Goal: Transaction & Acquisition: Purchase product/service

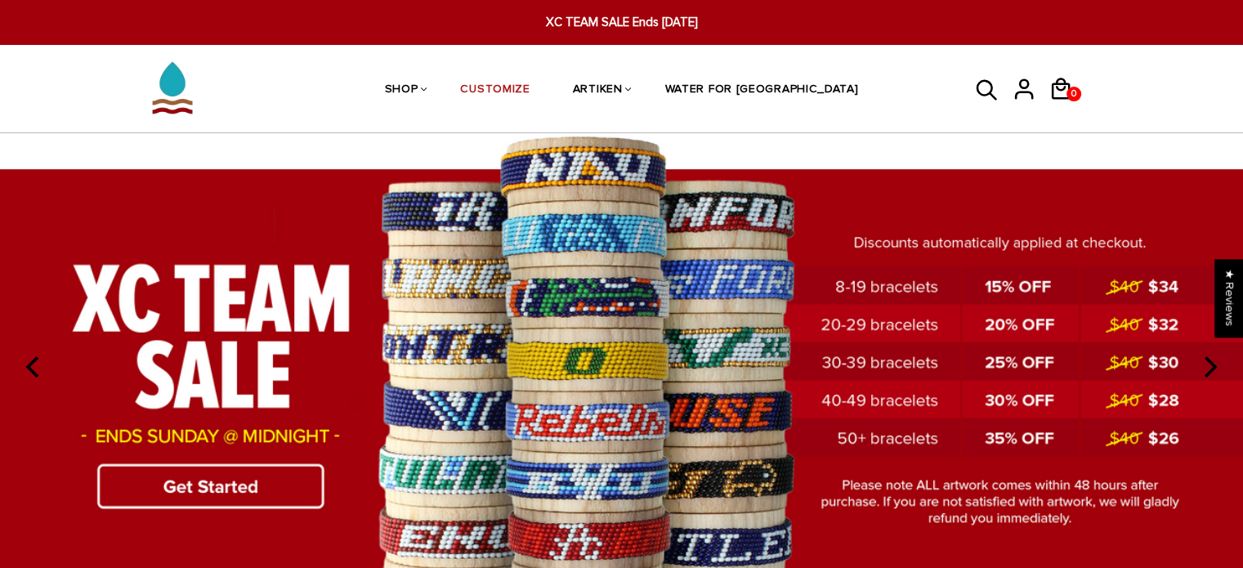
click at [328, 395] on img at bounding box center [621, 364] width 1243 height 463
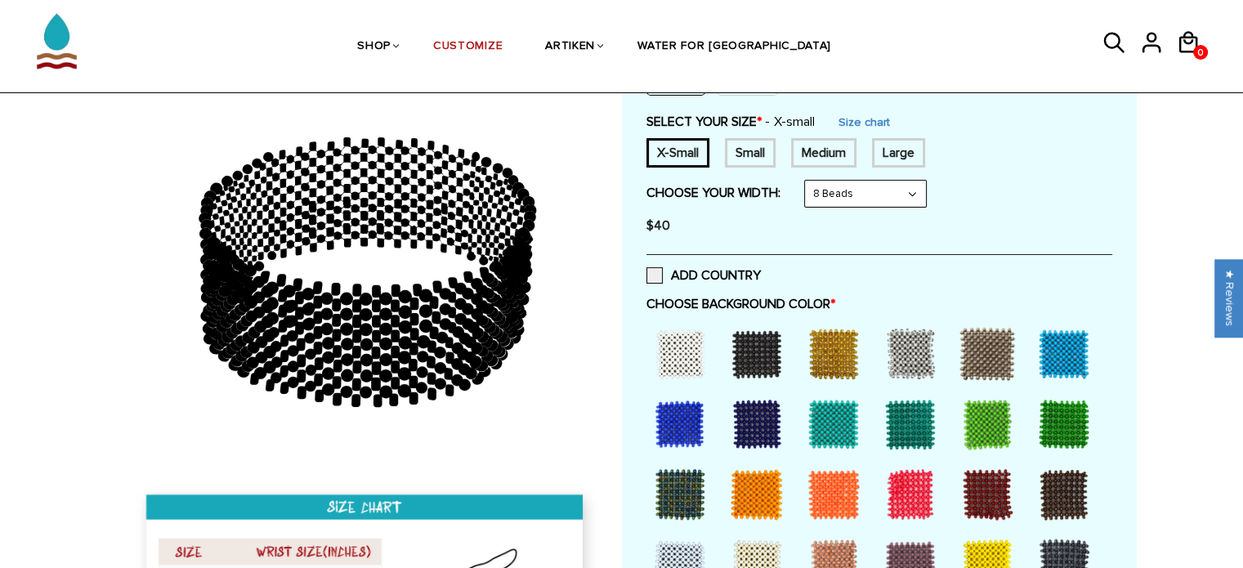
scroll to position [273, 0]
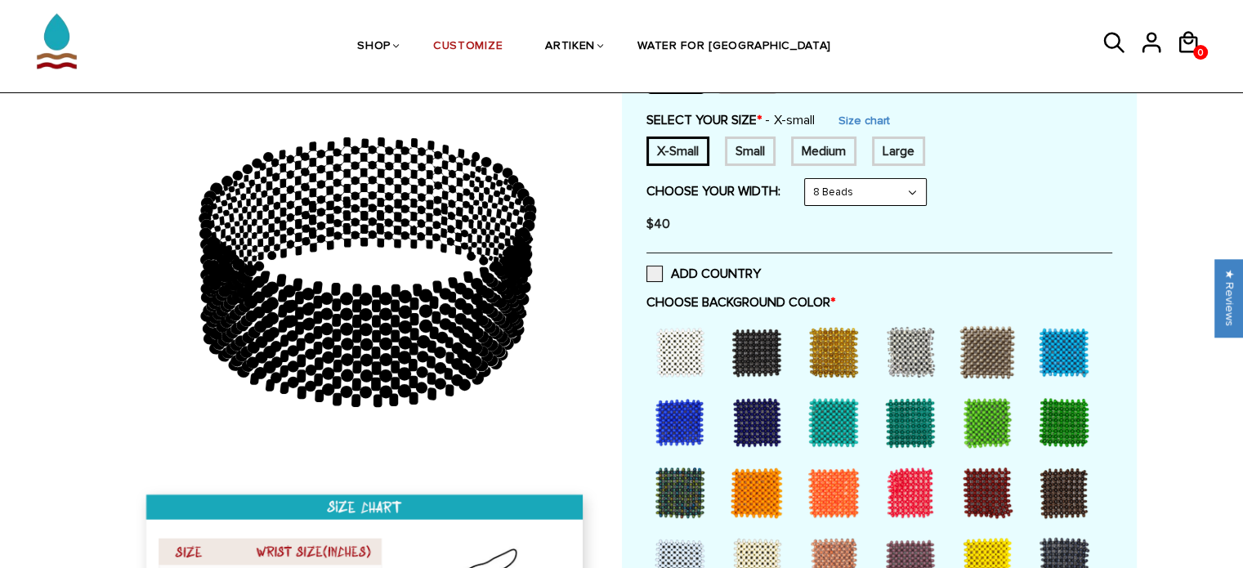
click at [685, 342] on div at bounding box center [679, 352] width 65 height 65
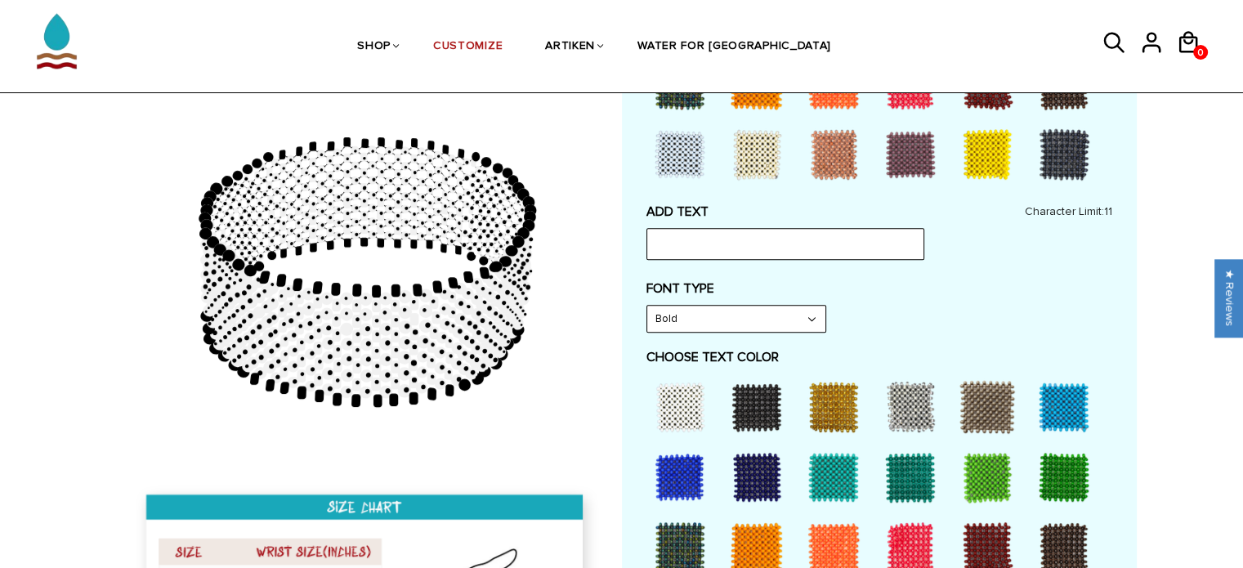
scroll to position [683, 0]
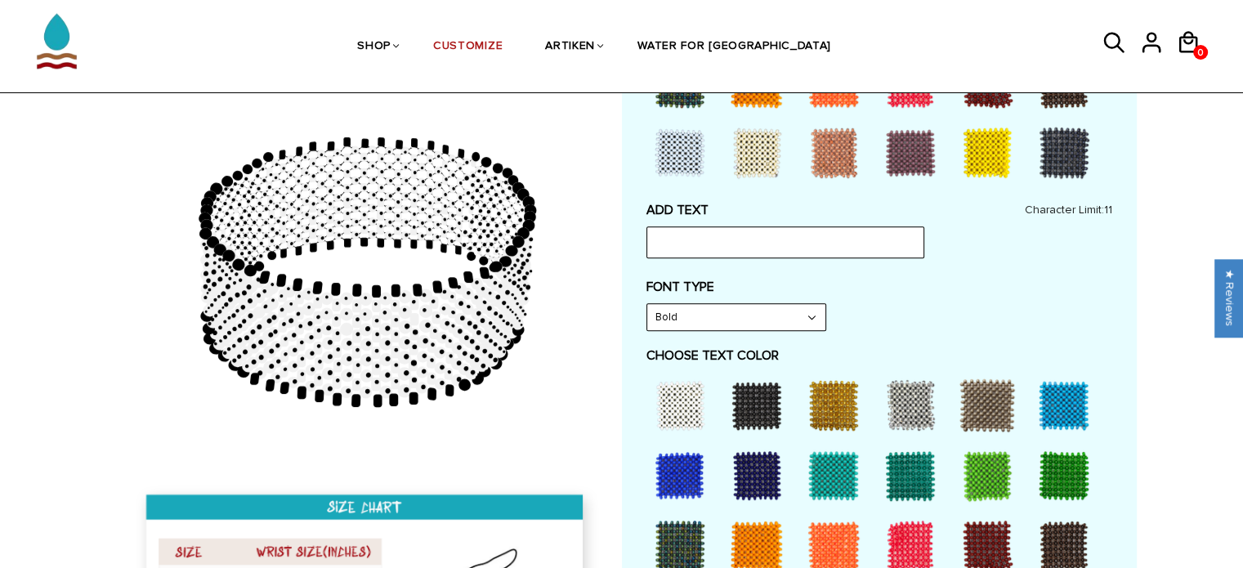
click at [680, 395] on div at bounding box center [679, 405] width 65 height 65
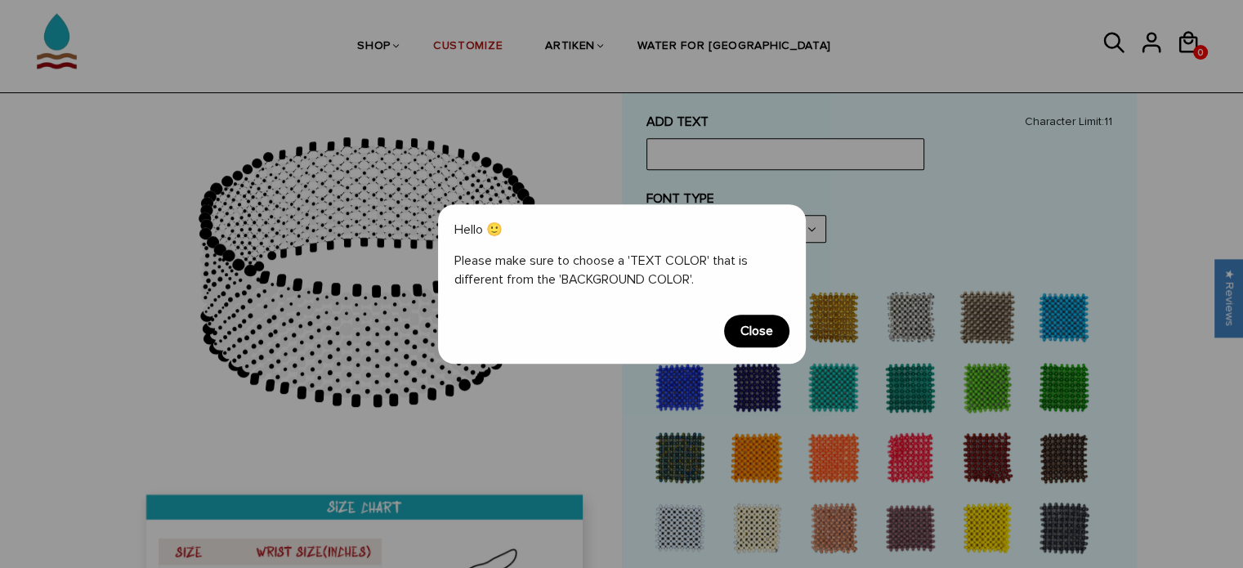
scroll to position [774, 0]
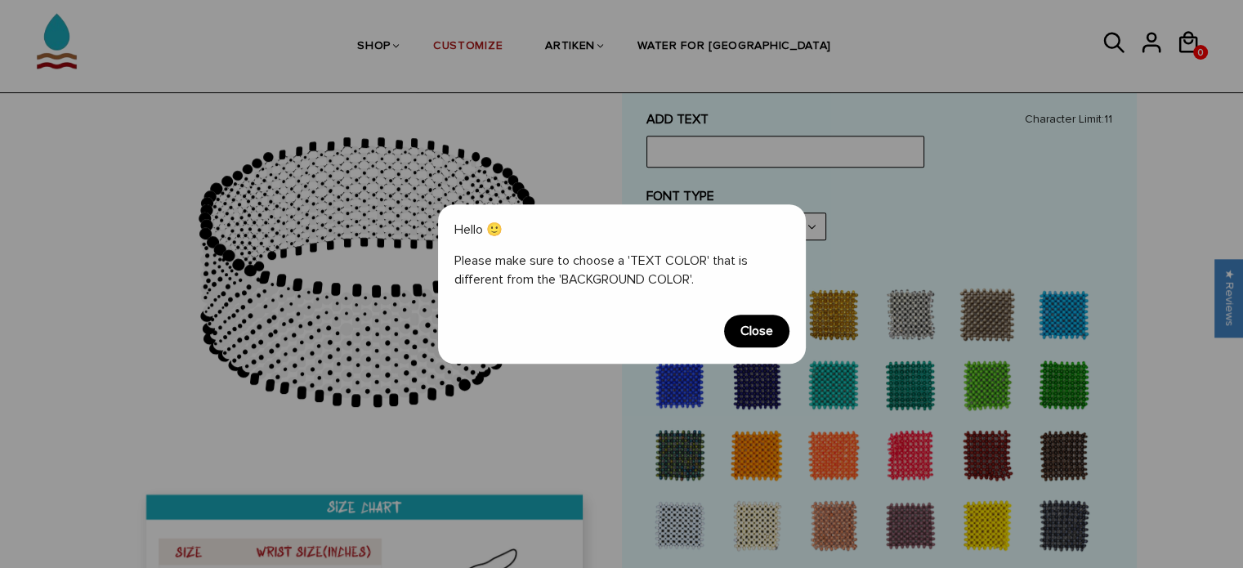
click at [741, 330] on span "Close" at bounding box center [756, 331] width 65 height 33
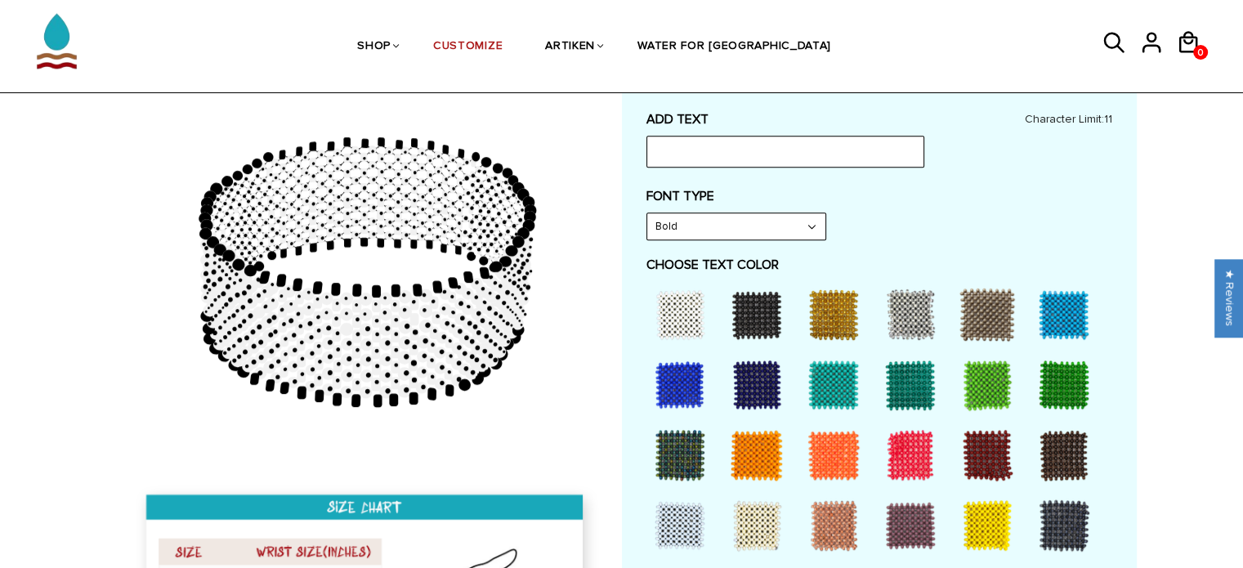
click at [751, 314] on div at bounding box center [756, 314] width 65 height 65
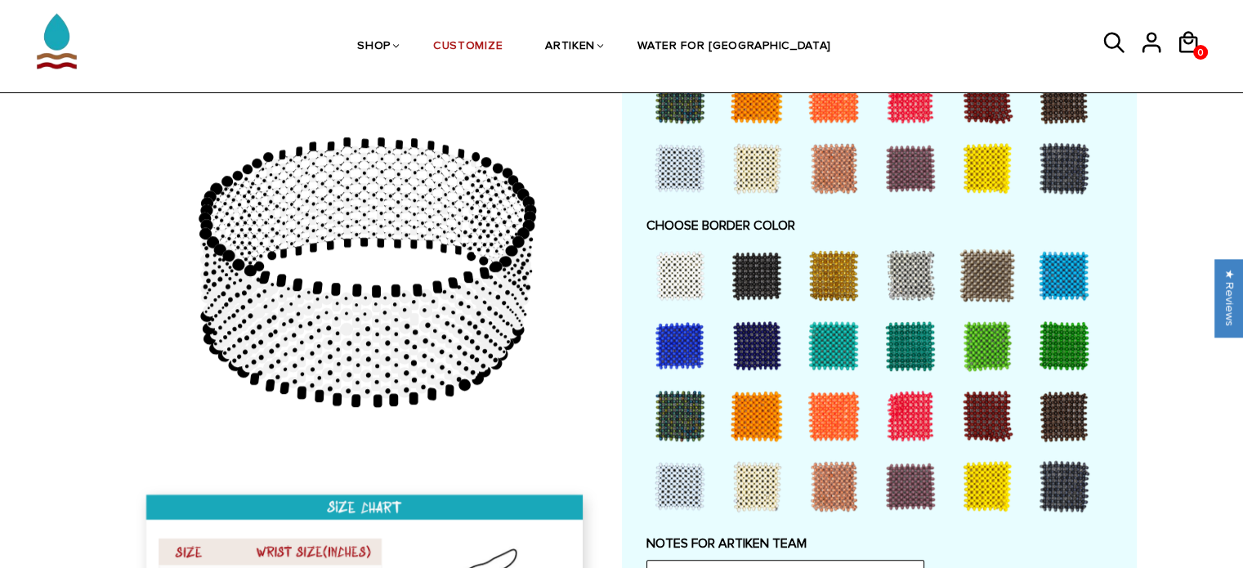
scroll to position [1135, 0]
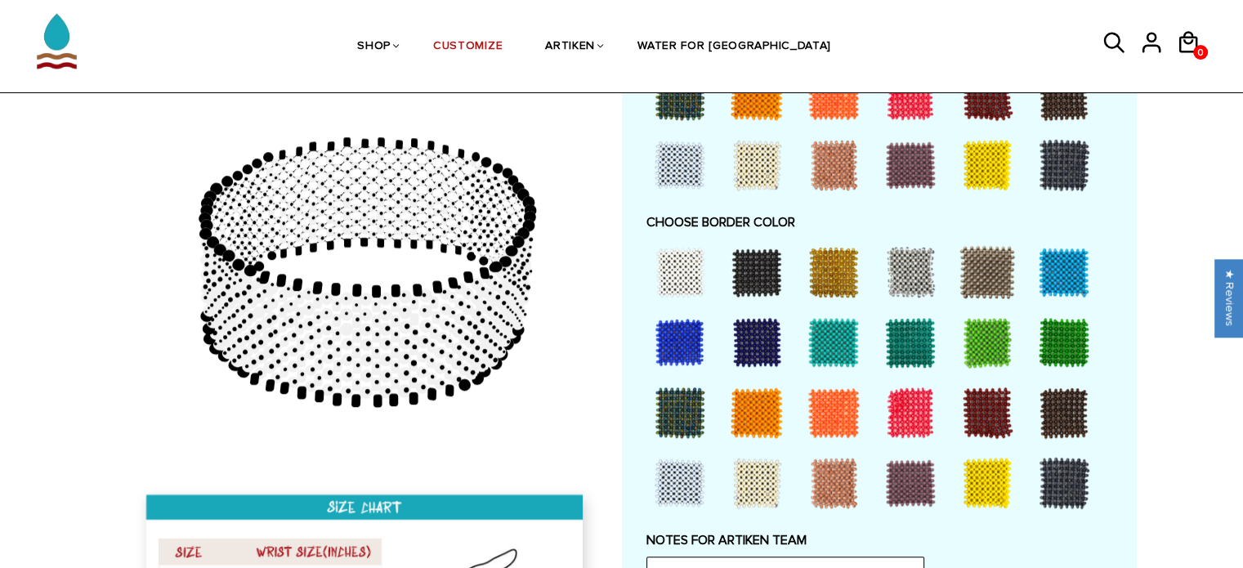
click at [680, 341] on div at bounding box center [679, 342] width 65 height 65
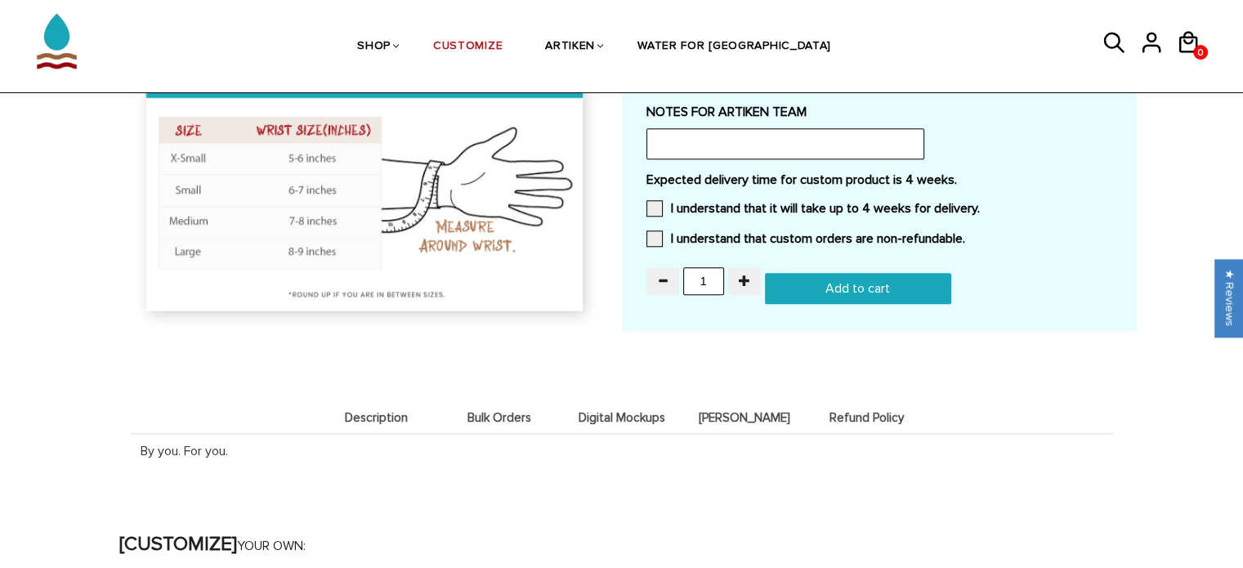
scroll to position [1597, 0]
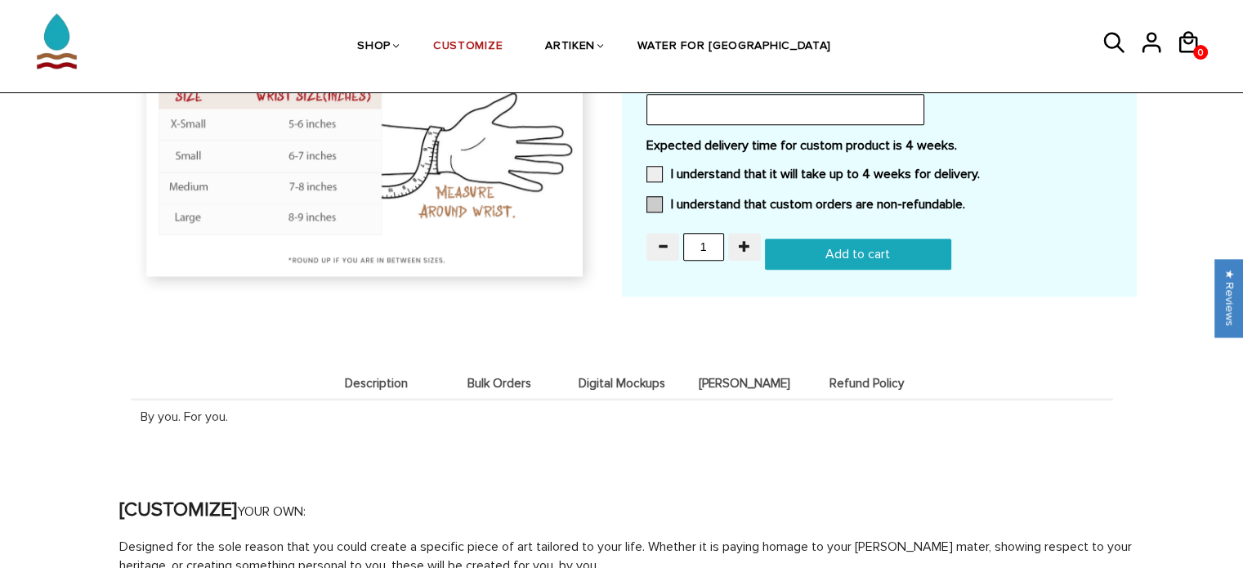
click at [668, 196] on label "I understand that custom orders are non-refundable." at bounding box center [806, 204] width 319 height 16
click at [965, 199] on input "I understand that custom orders are non-refundable." at bounding box center [965, 199] width 0 height 0
click at [657, 168] on span at bounding box center [655, 174] width 16 height 16
click at [980, 169] on input "I understand that it will take up to 4 weeks for delivery." at bounding box center [980, 169] width 0 height 0
click at [734, 235] on button "button" at bounding box center [744, 247] width 33 height 28
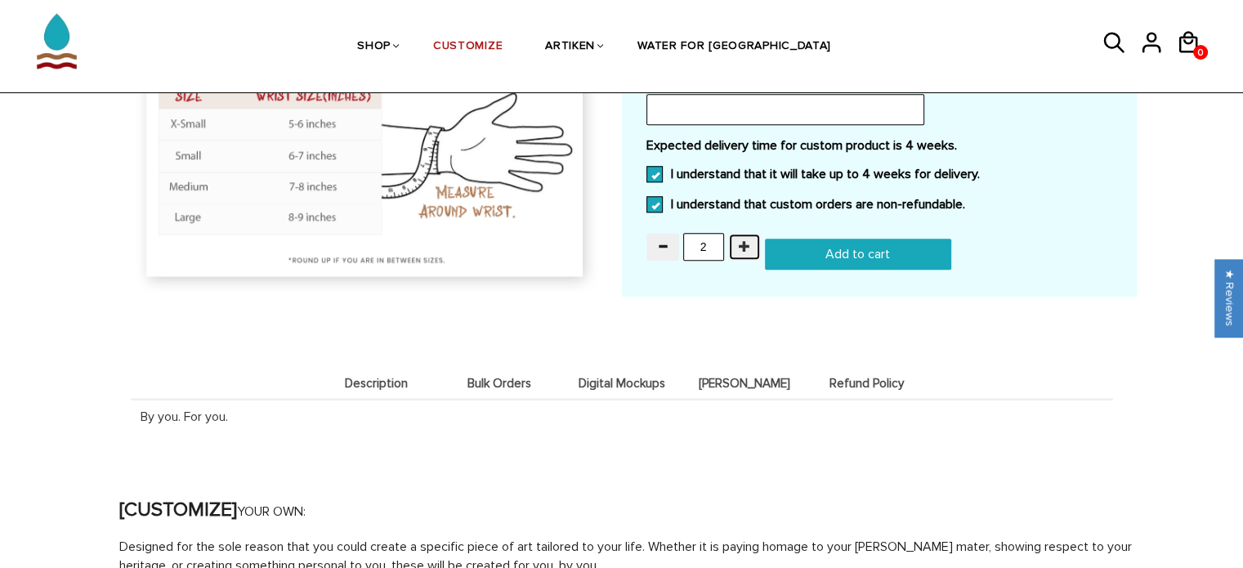
click at [734, 235] on button "button" at bounding box center [744, 247] width 33 height 28
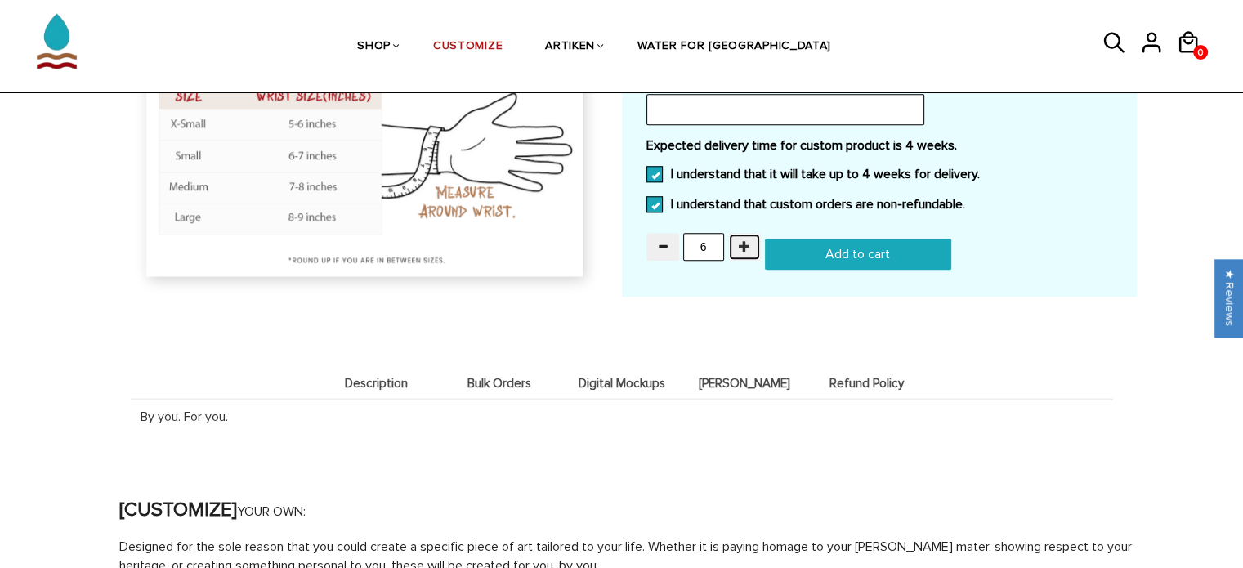
type input "7"
click at [809, 253] on input "Add to cart" at bounding box center [858, 254] width 186 height 31
type input "Add to cart"
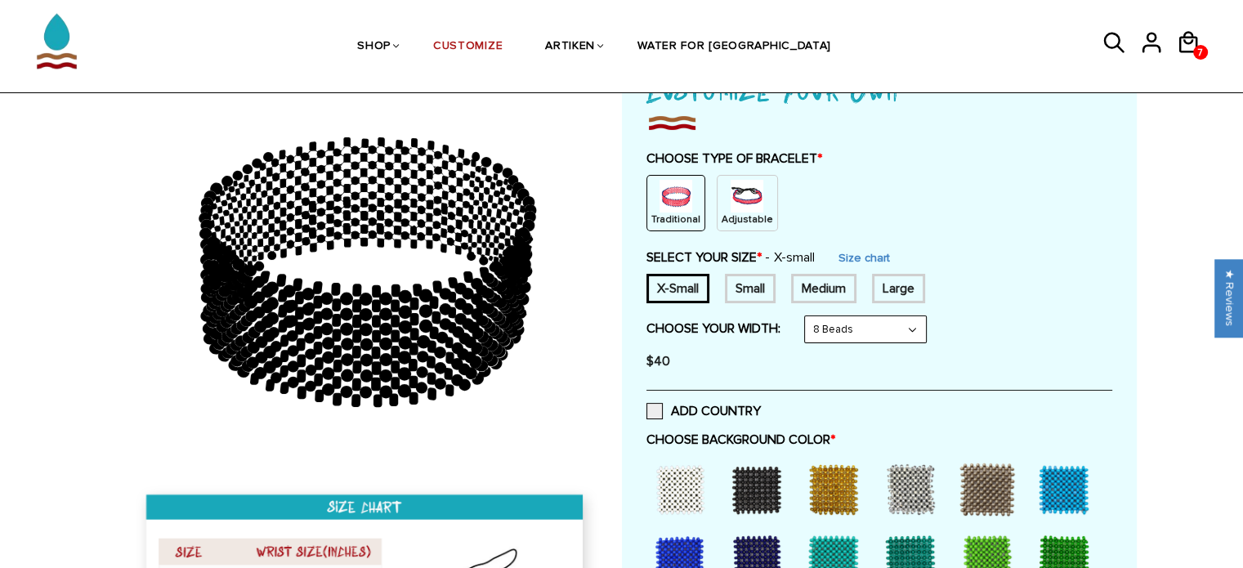
scroll to position [141, 0]
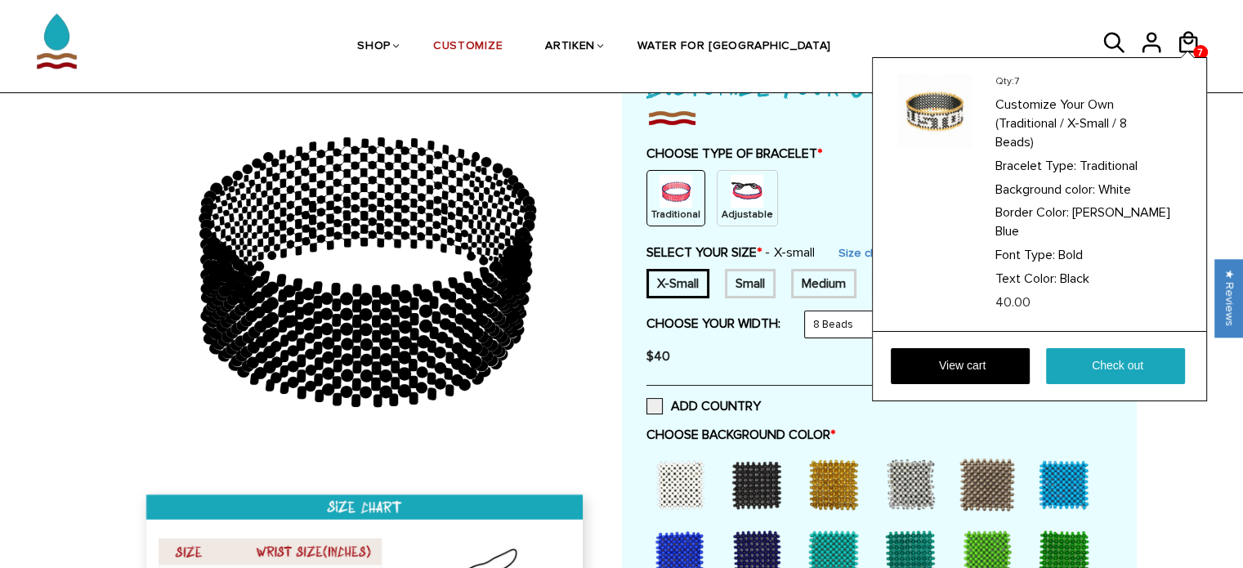
click at [1180, 57] on div "Qty: 7 Customize Your Own (Traditional / X-Small / 8 Beads) Bracelet Type: Trad…" at bounding box center [1039, 229] width 335 height 344
click at [981, 349] on link "View cart" at bounding box center [960, 366] width 139 height 36
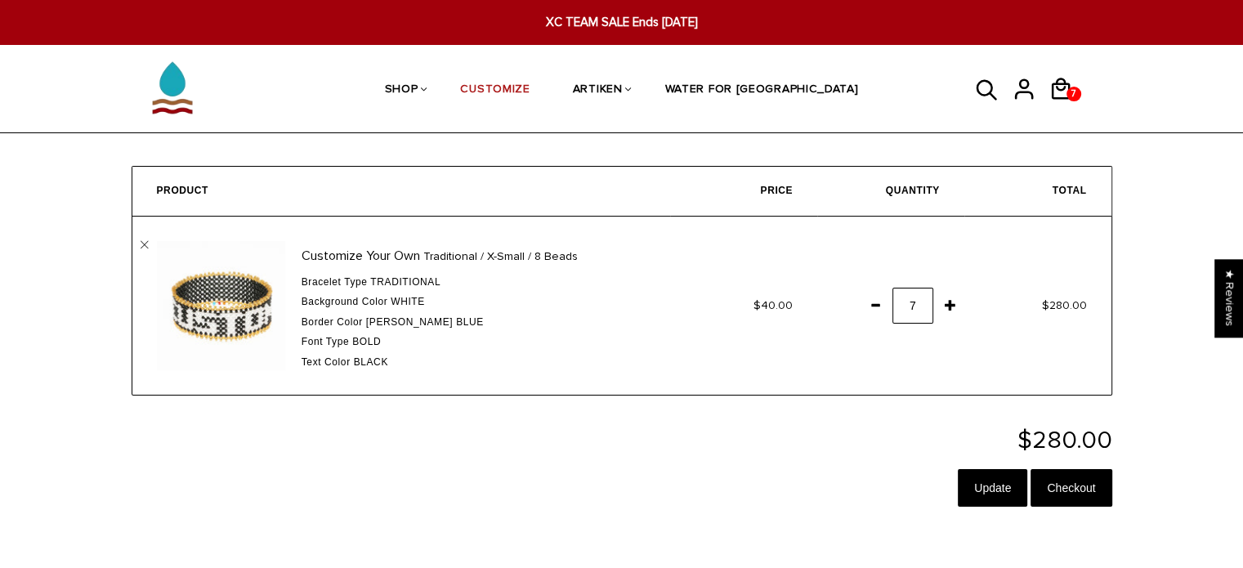
click at [880, 304] on span at bounding box center [876, 304] width 28 height 29
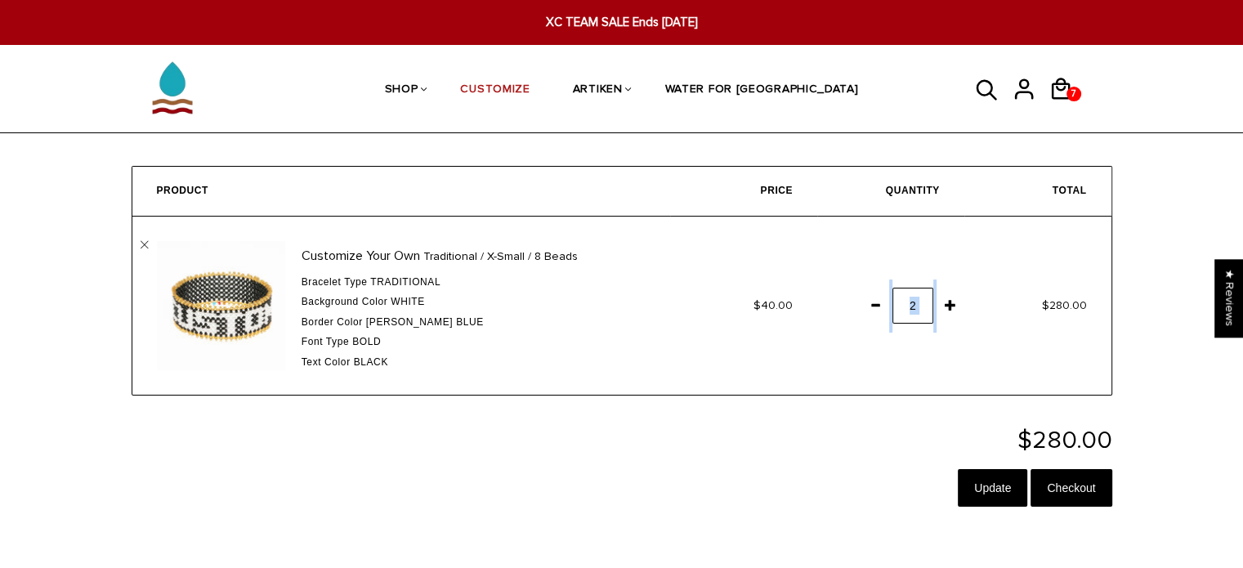
click at [880, 304] on span at bounding box center [876, 304] width 28 height 29
click at [991, 496] on input "Update" at bounding box center [992, 488] width 69 height 38
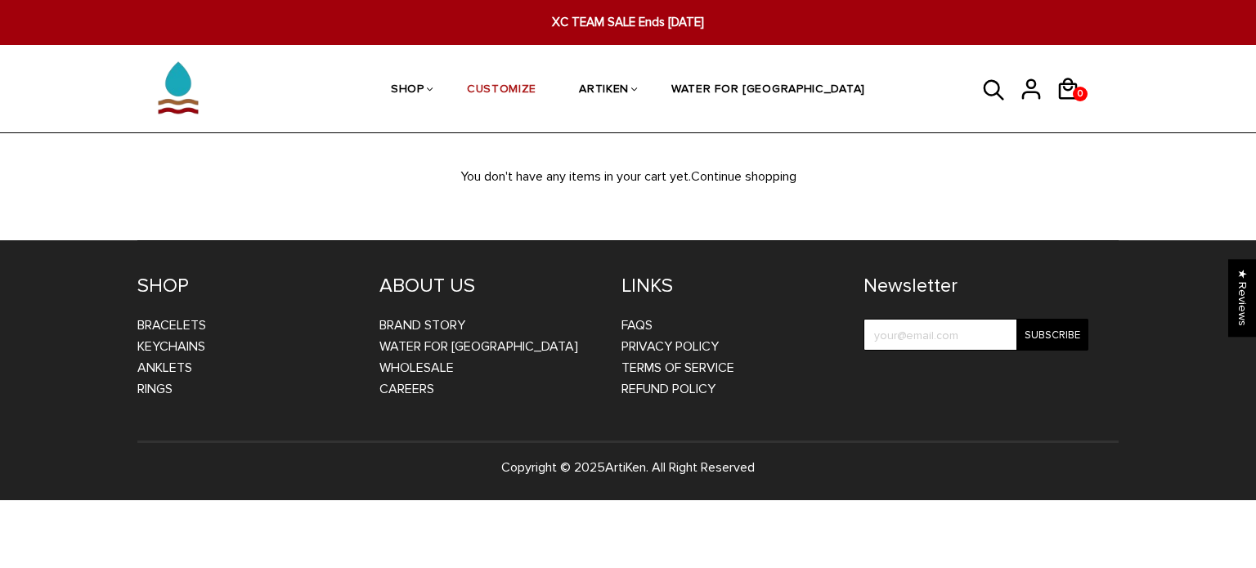
click at [443, 35] on div at bounding box center [628, 24] width 956 height 43
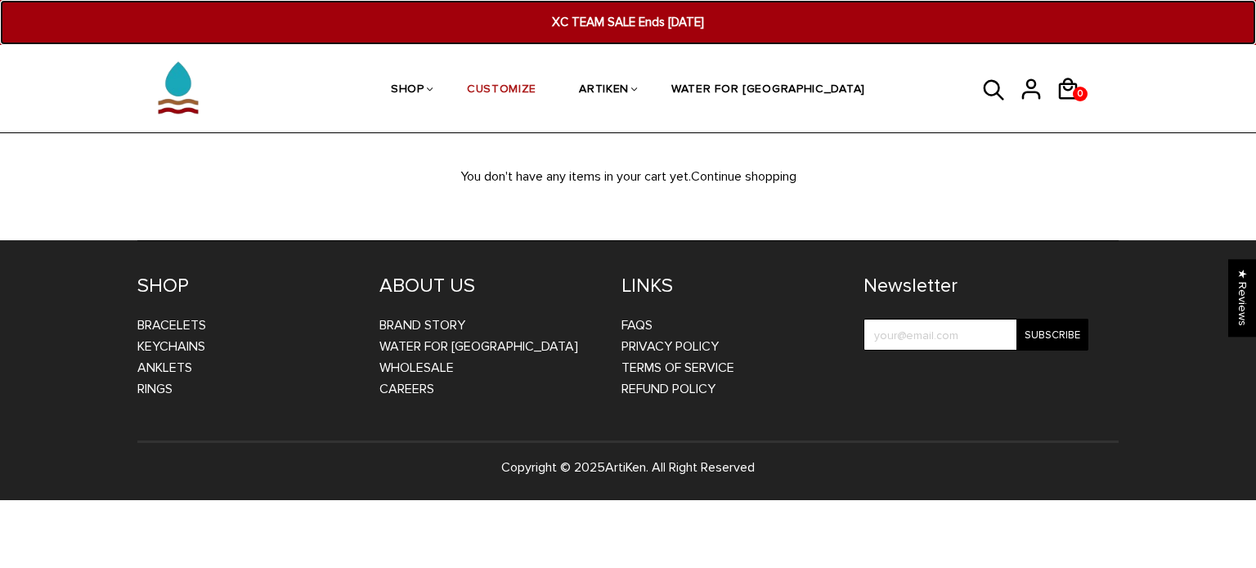
click at [533, 29] on span "XC TEAM SALE Ends [DATE]" at bounding box center [628, 22] width 482 height 19
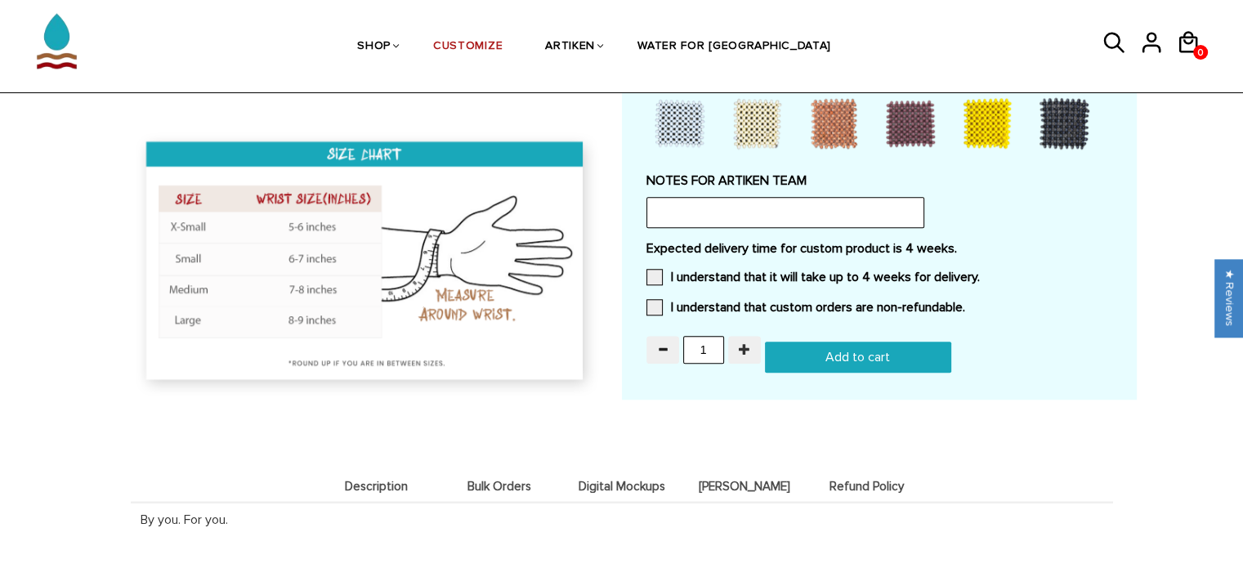
scroll to position [1494, 0]
click at [710, 339] on input "1" at bounding box center [703, 350] width 41 height 28
type input "7"
click at [661, 300] on span at bounding box center [655, 307] width 16 height 16
click at [965, 302] on input "I understand that custom orders are non-refundable." at bounding box center [965, 302] width 0 height 0
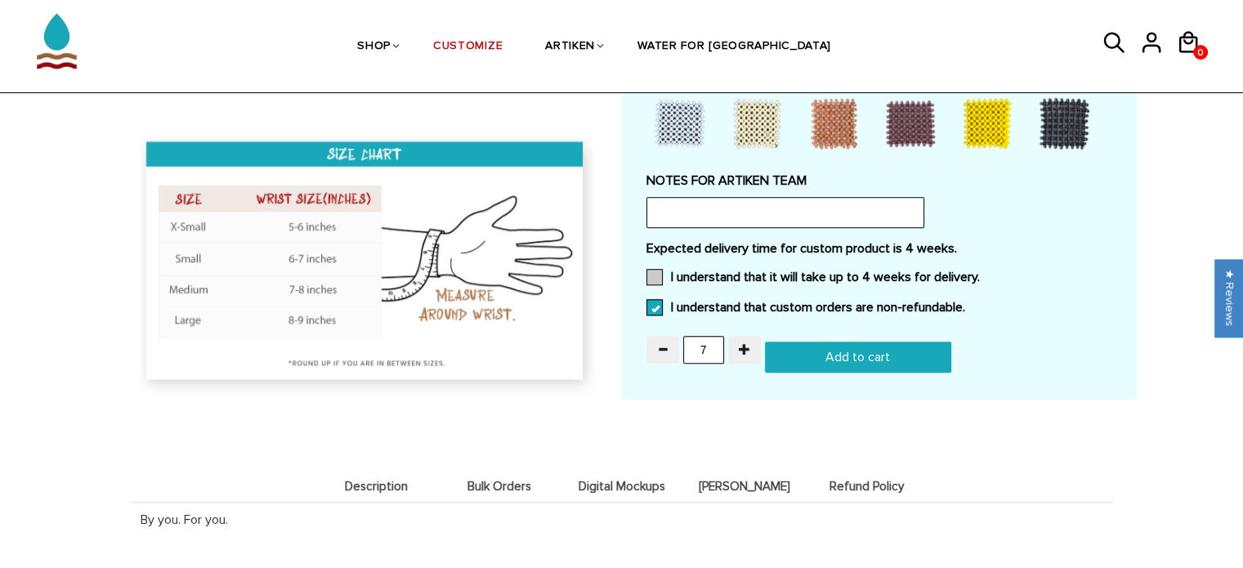
click at [661, 269] on span at bounding box center [655, 277] width 16 height 16
click at [980, 272] on input "I understand that it will take up to 4 weeks for delivery." at bounding box center [980, 272] width 0 height 0
click at [835, 356] on input "Add to cart" at bounding box center [858, 357] width 186 height 31
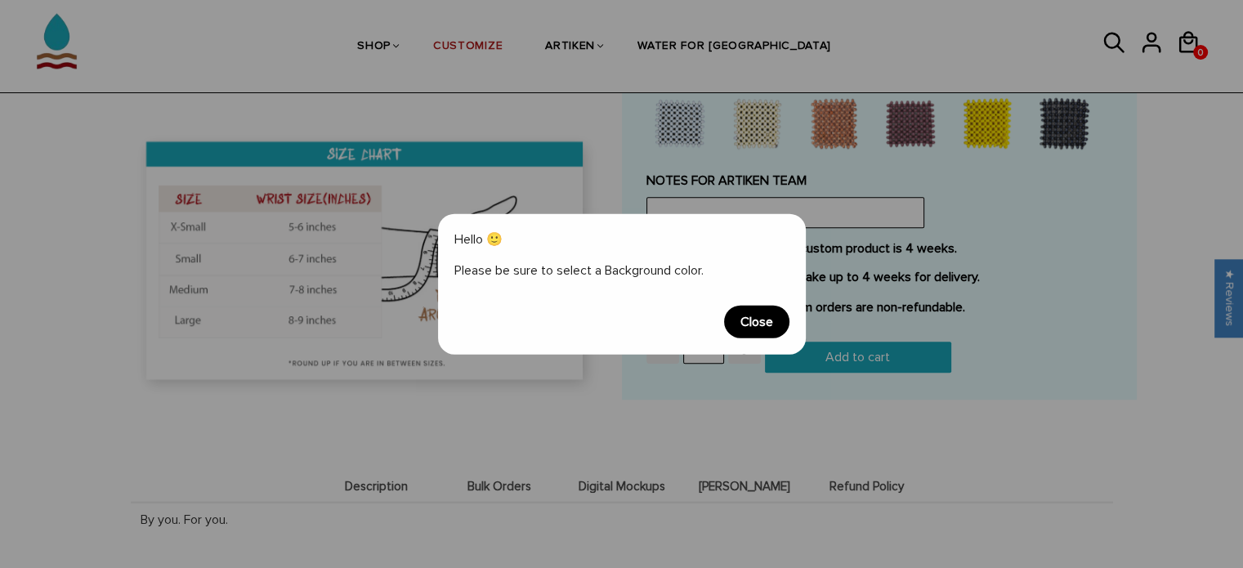
click at [754, 319] on span "Close" at bounding box center [756, 322] width 65 height 33
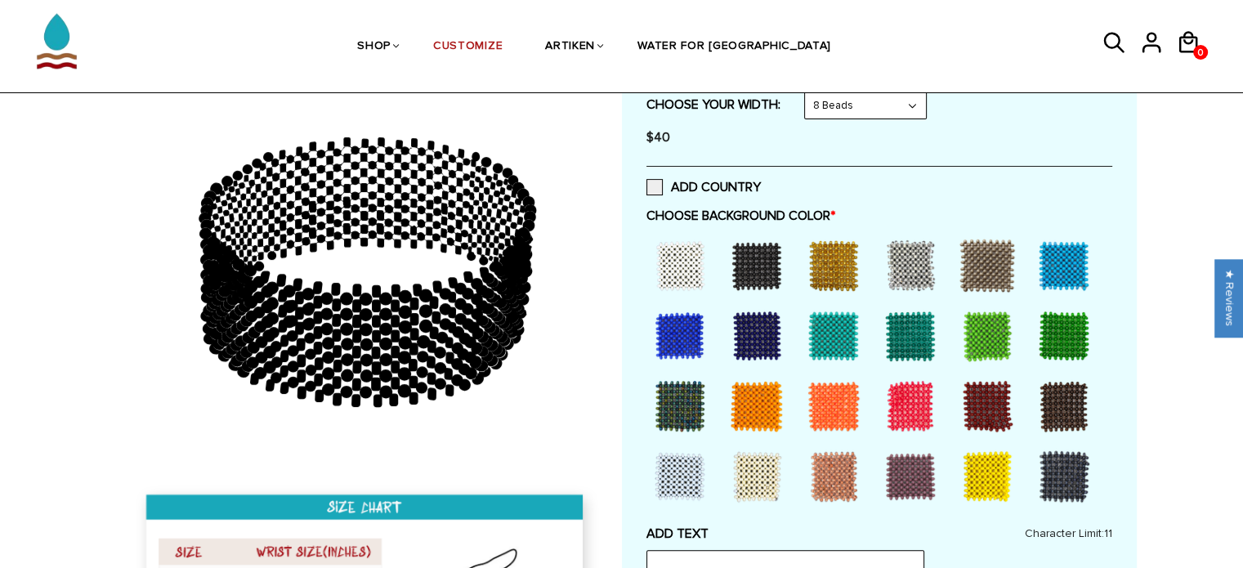
scroll to position [360, 0]
click at [676, 261] on div at bounding box center [679, 265] width 65 height 65
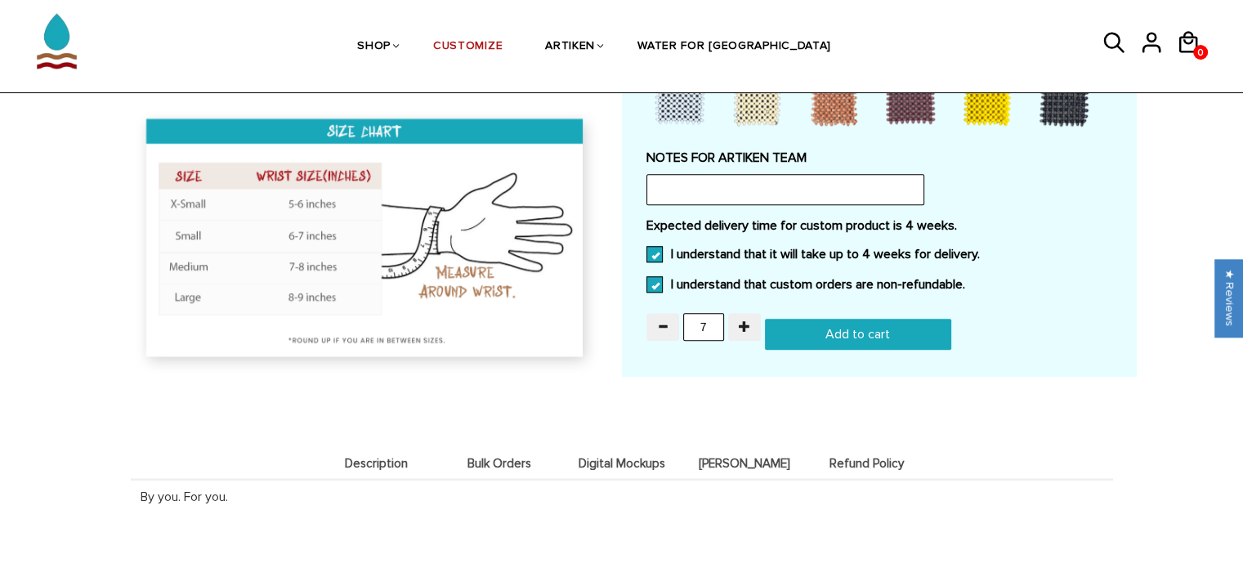
scroll to position [1499, 0]
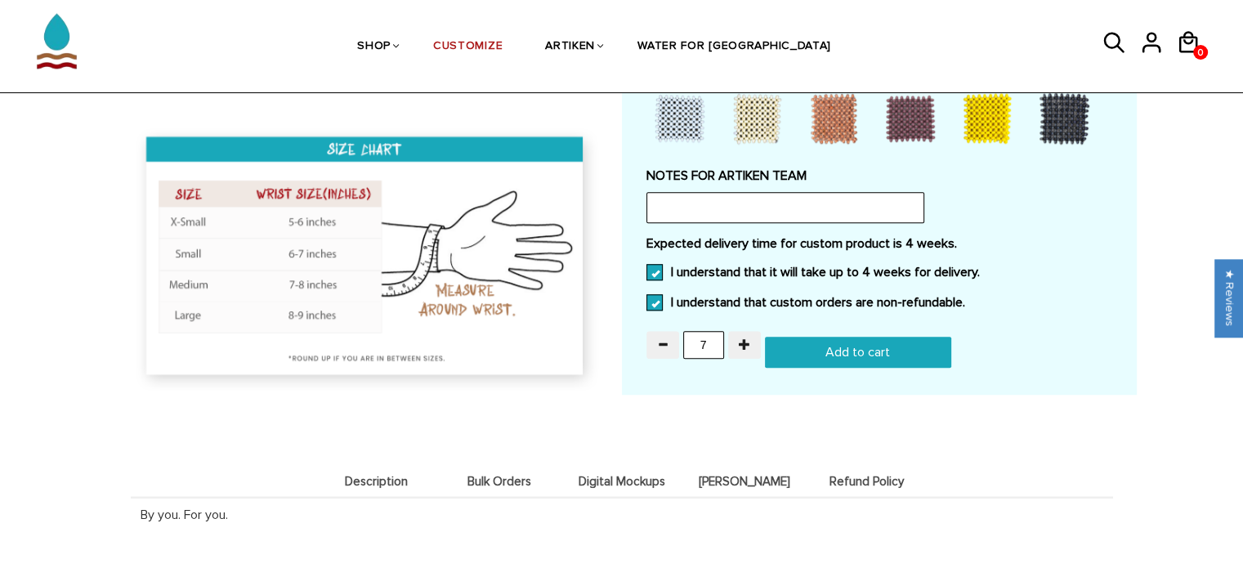
click at [811, 349] on input "Add to cart" at bounding box center [858, 352] width 186 height 31
type input "Add to cart"
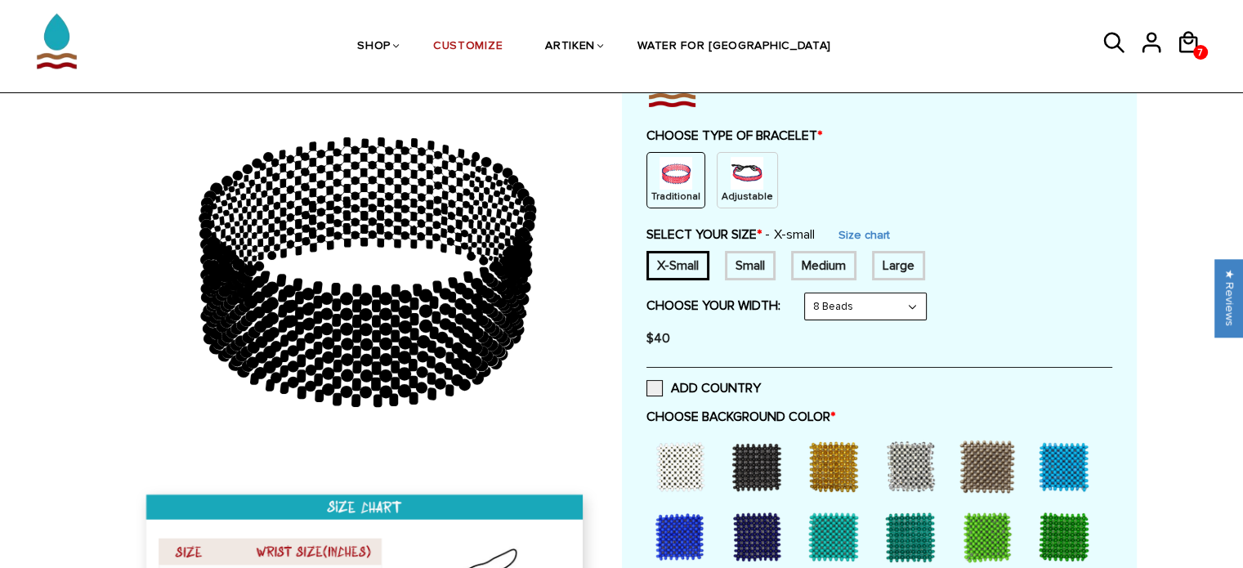
scroll to position [157, 0]
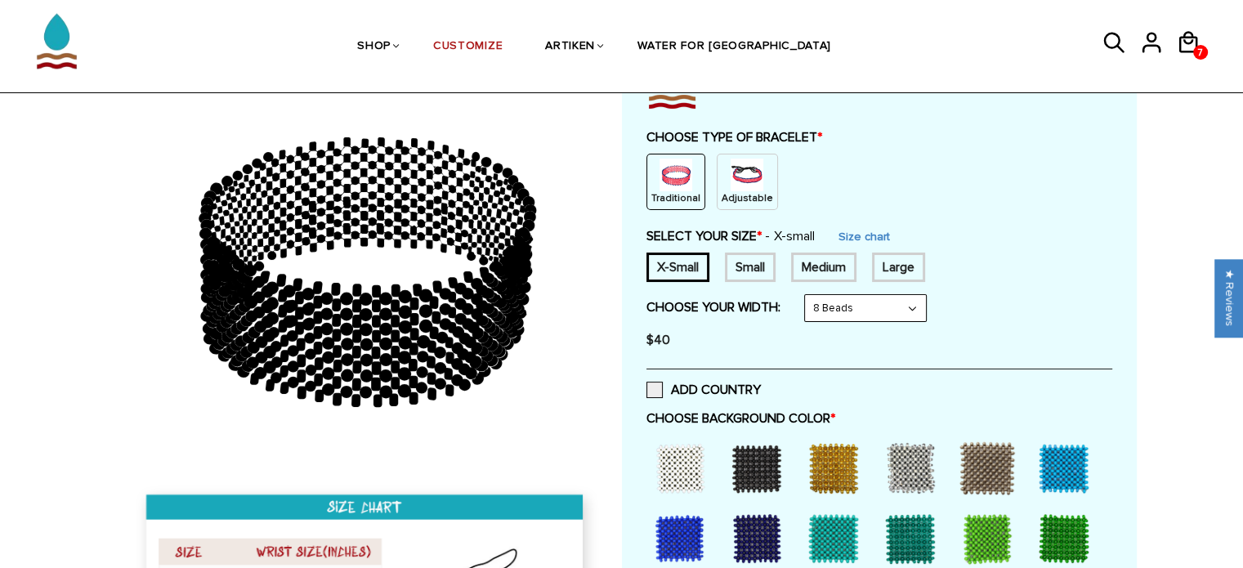
click at [742, 266] on div "Small" at bounding box center [750, 267] width 51 height 29
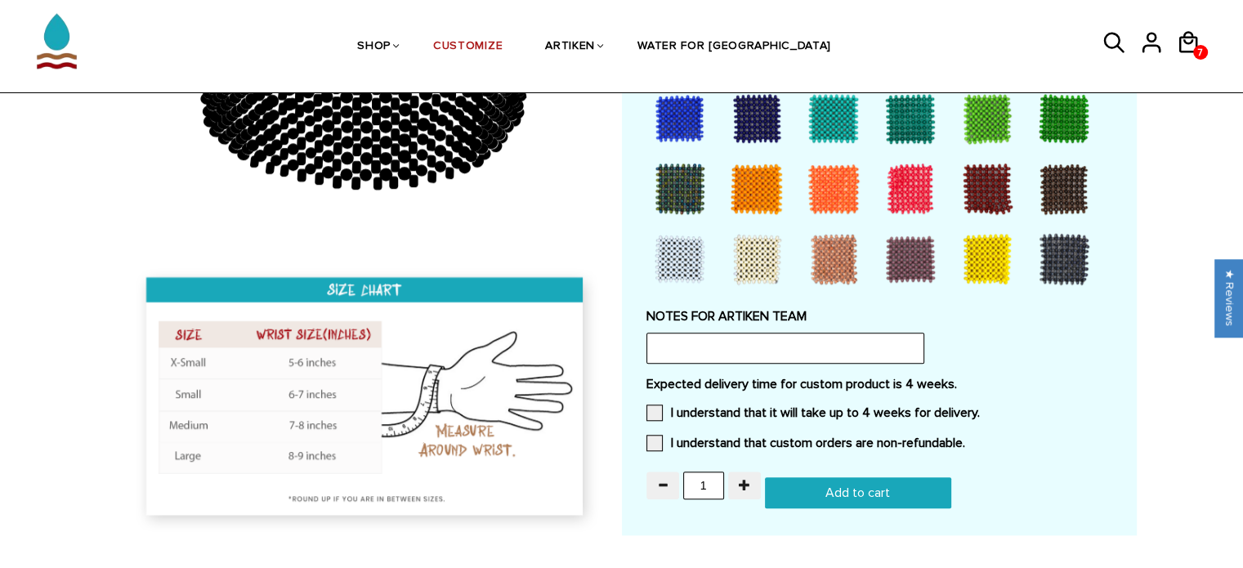
scroll to position [1713, 0]
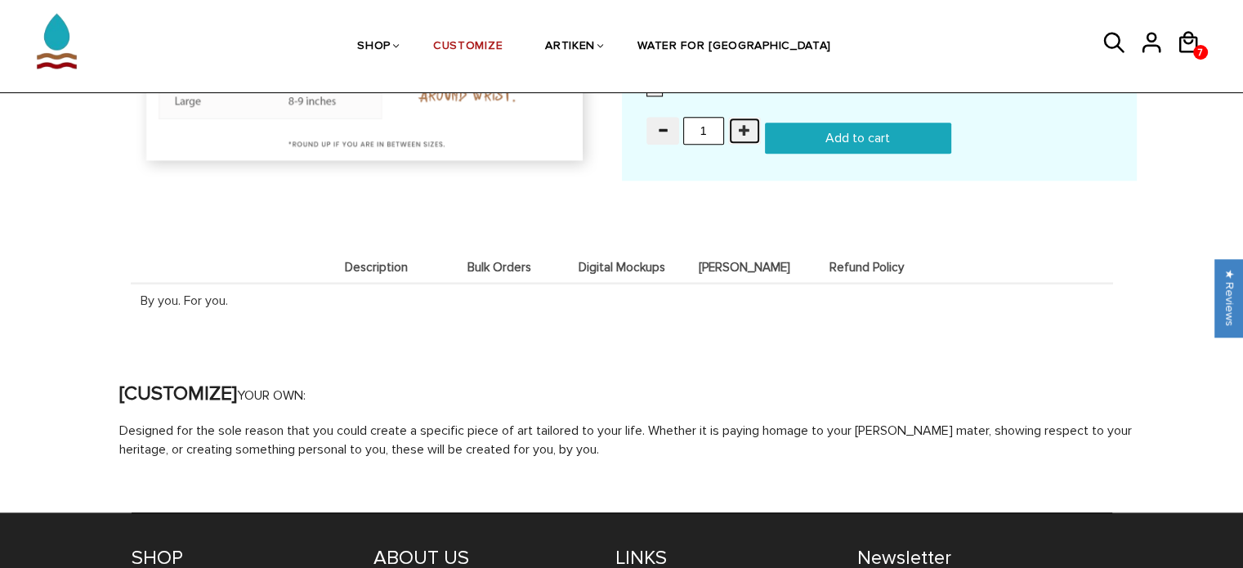
click at [741, 125] on span "button" at bounding box center [744, 129] width 11 height 11
type input "4"
click at [825, 127] on input "Add to cart" at bounding box center [858, 138] width 186 height 31
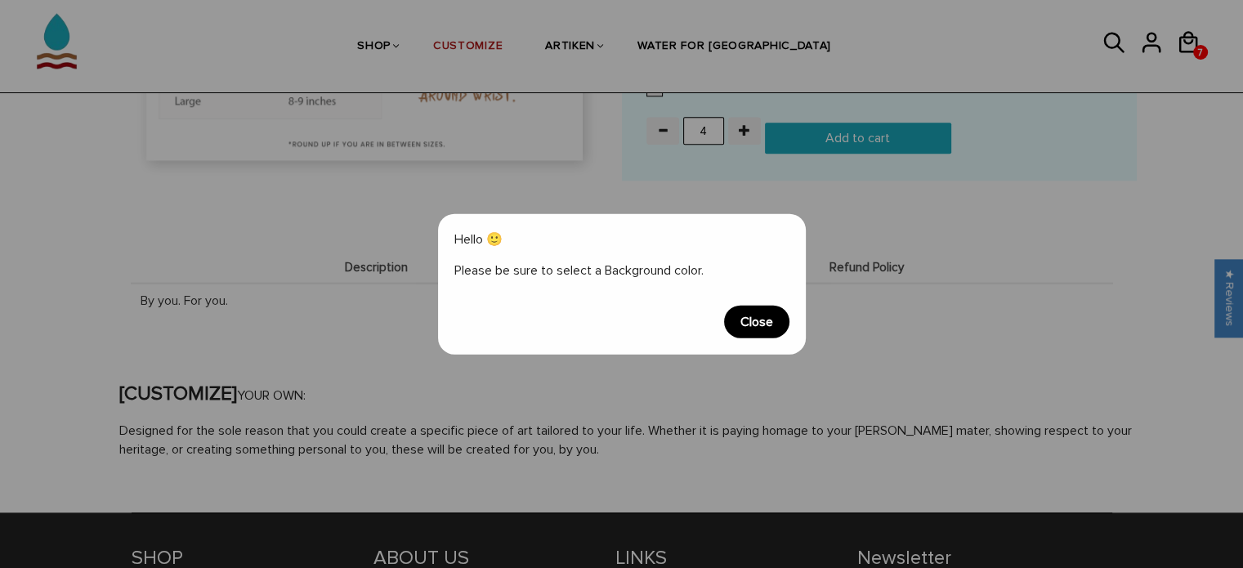
click at [757, 328] on span "Close" at bounding box center [756, 322] width 65 height 33
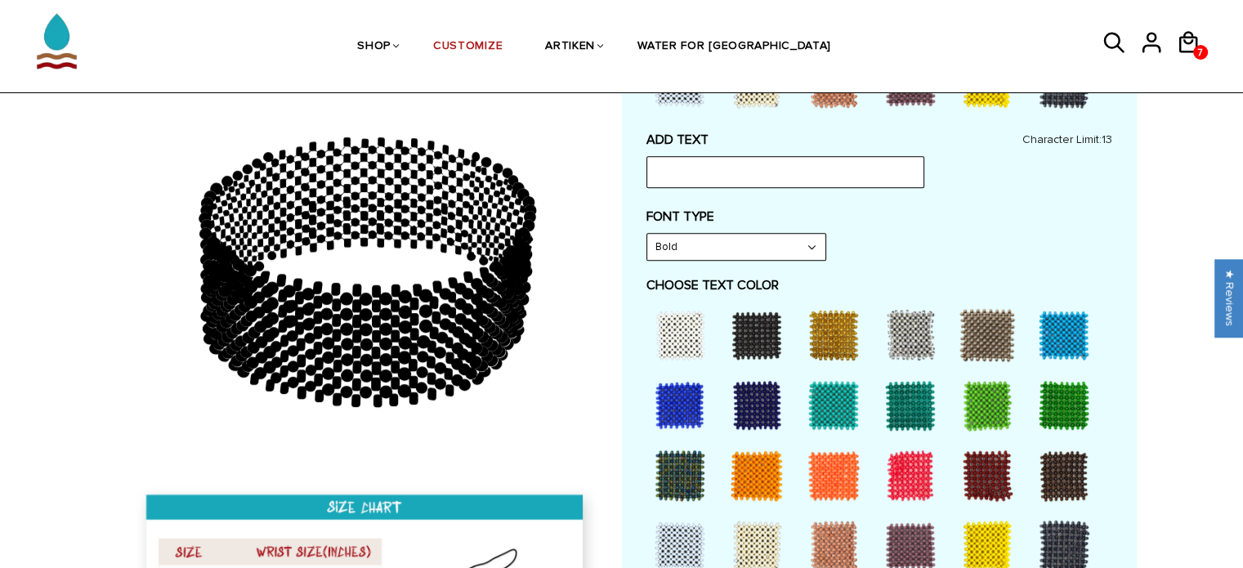
click at [675, 334] on div at bounding box center [679, 334] width 65 height 65
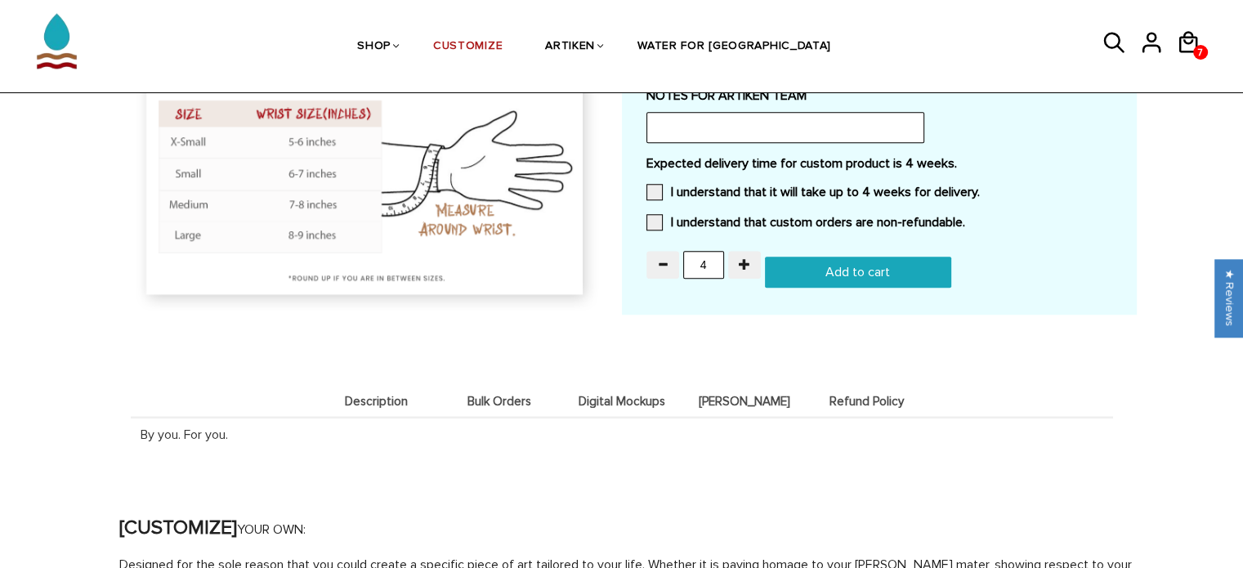
scroll to position [1575, 0]
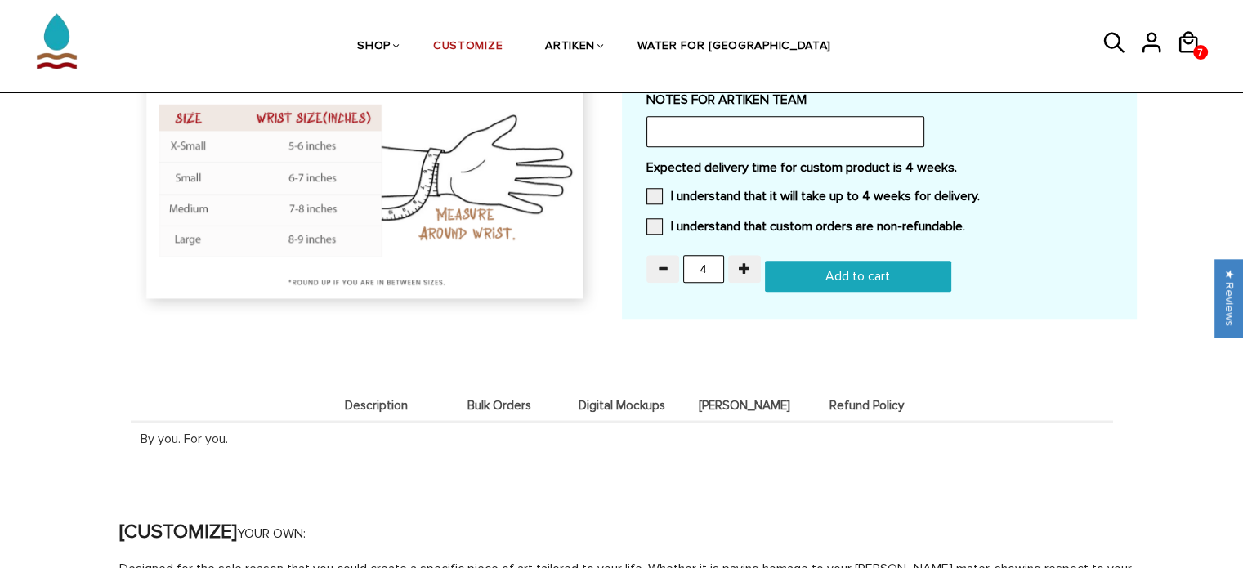
click at [841, 274] on input "Add to cart" at bounding box center [858, 276] width 186 height 31
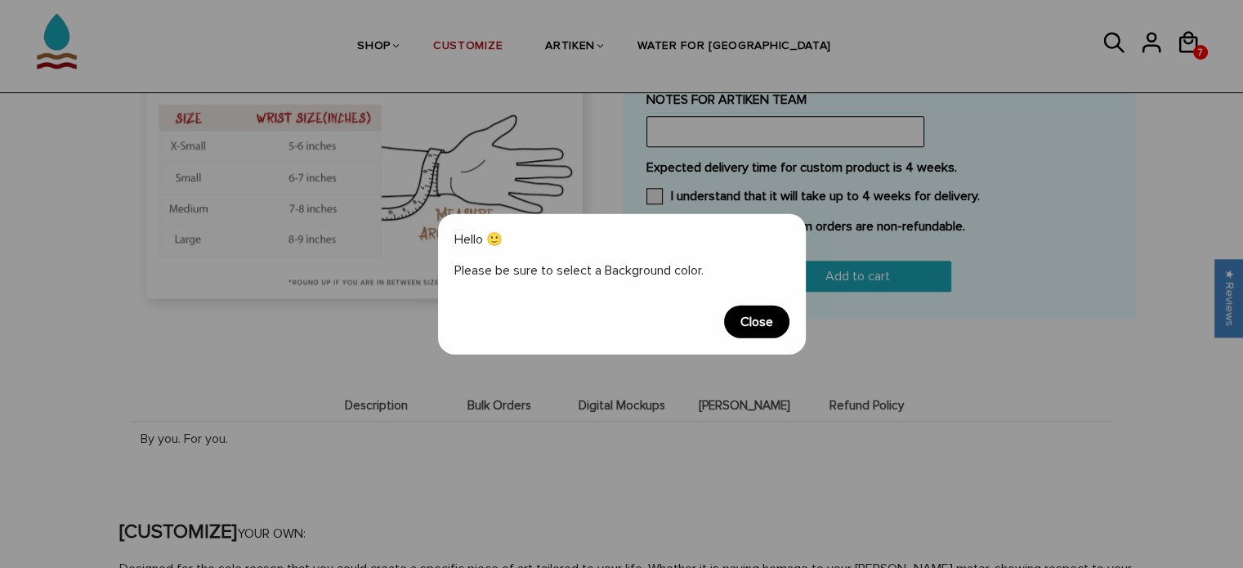
click at [772, 315] on span "Close" at bounding box center [756, 322] width 65 height 33
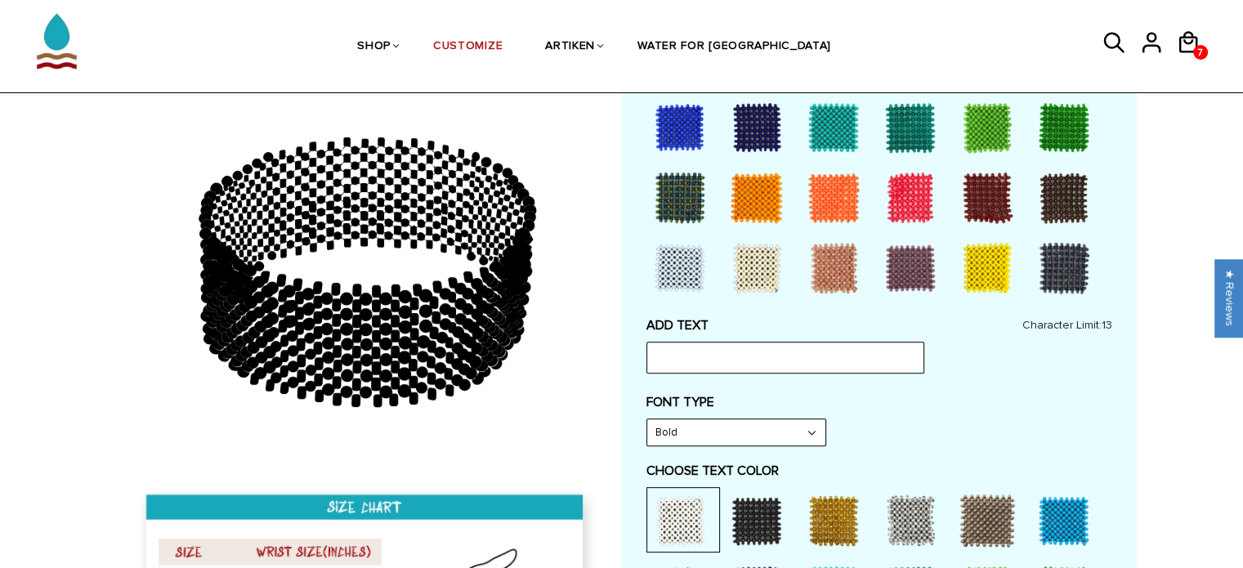
scroll to position [375, 0]
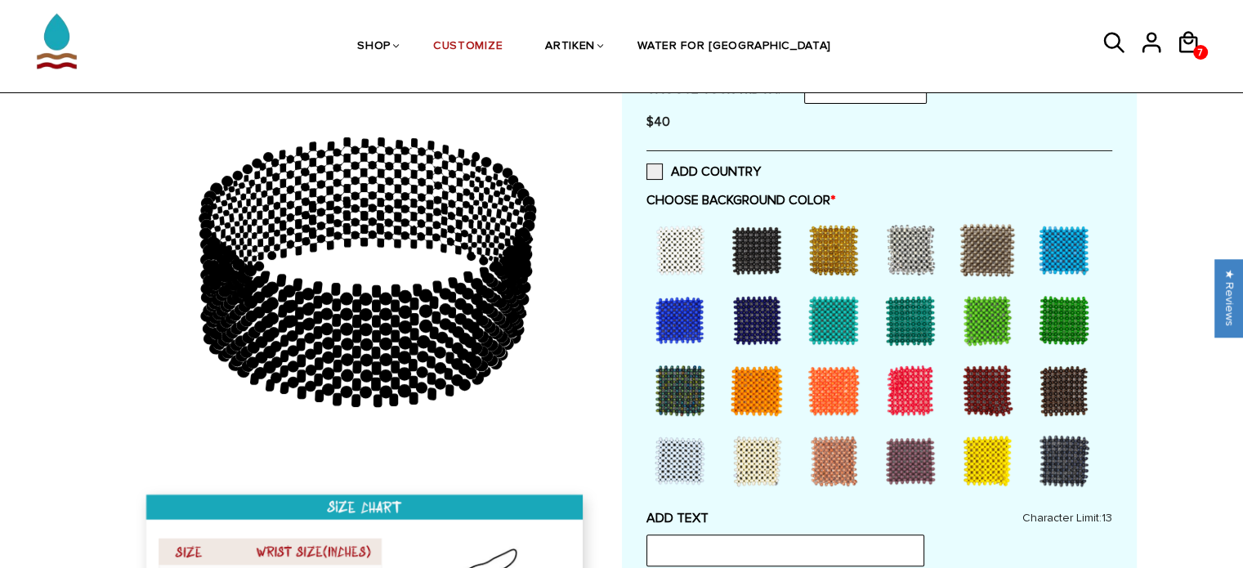
click at [684, 244] on div at bounding box center [679, 249] width 65 height 65
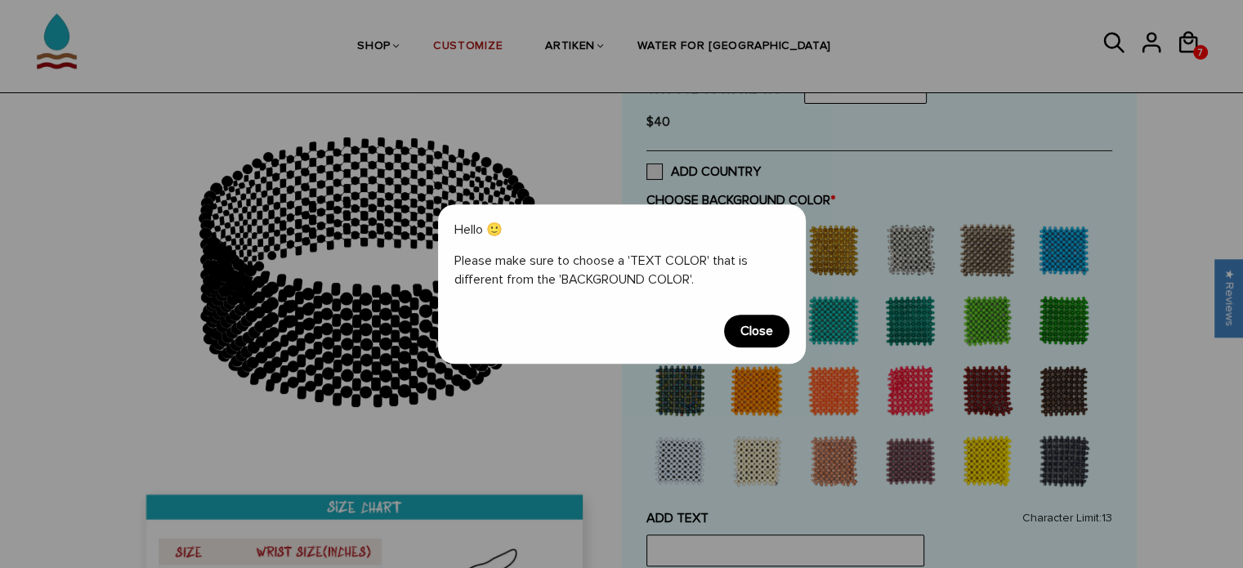
click at [750, 327] on span "Close" at bounding box center [756, 331] width 65 height 33
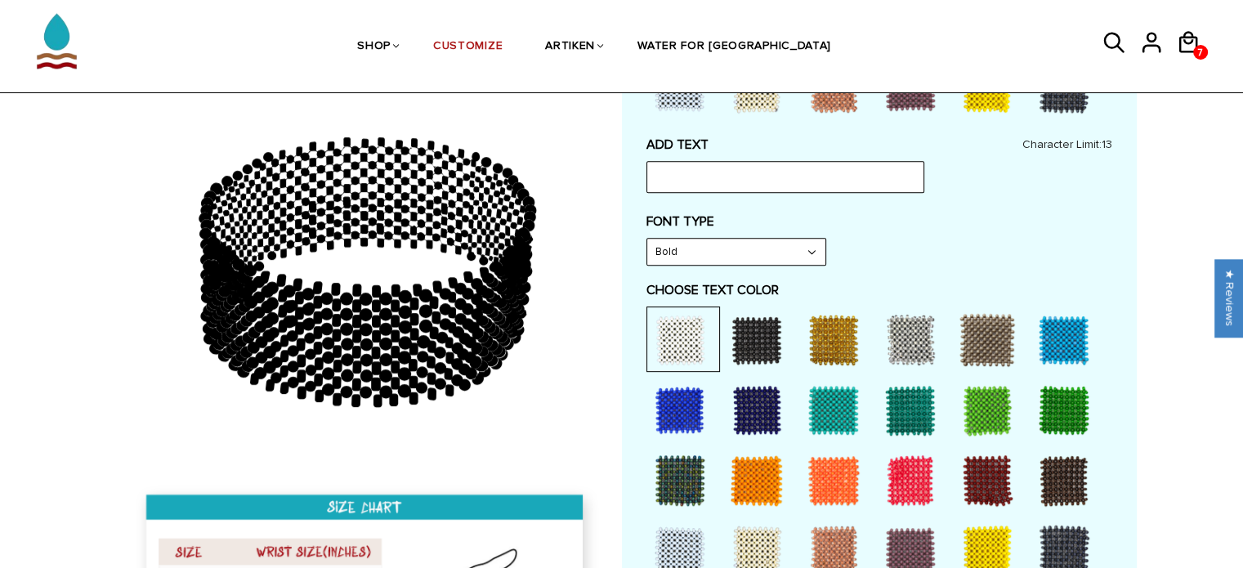
scroll to position [751, 0]
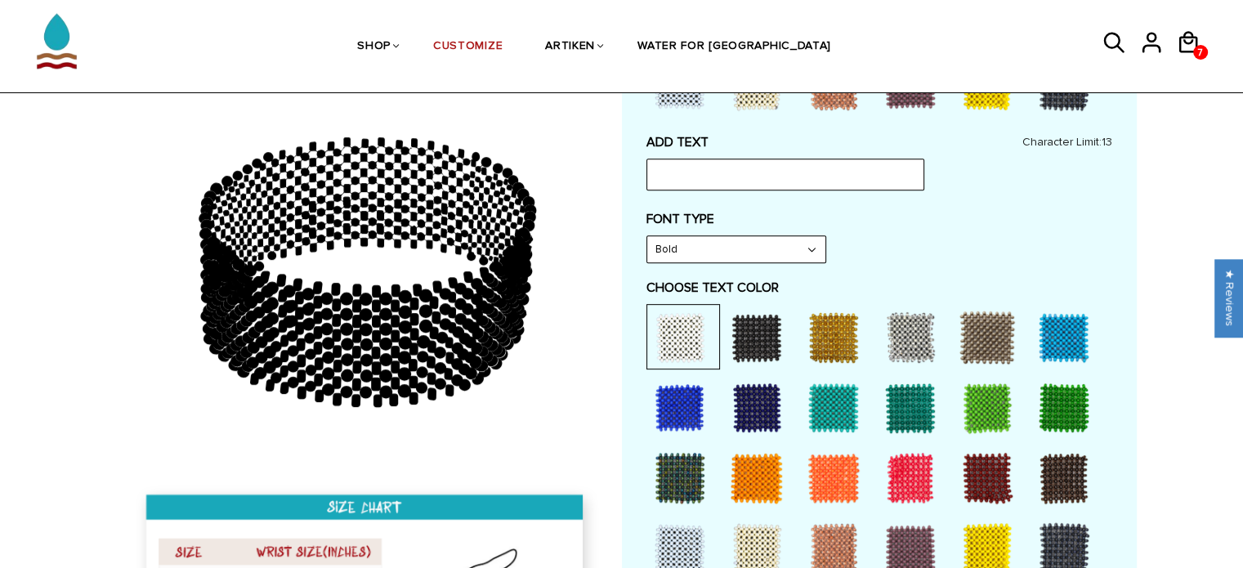
click at [704, 329] on div at bounding box center [679, 337] width 65 height 65
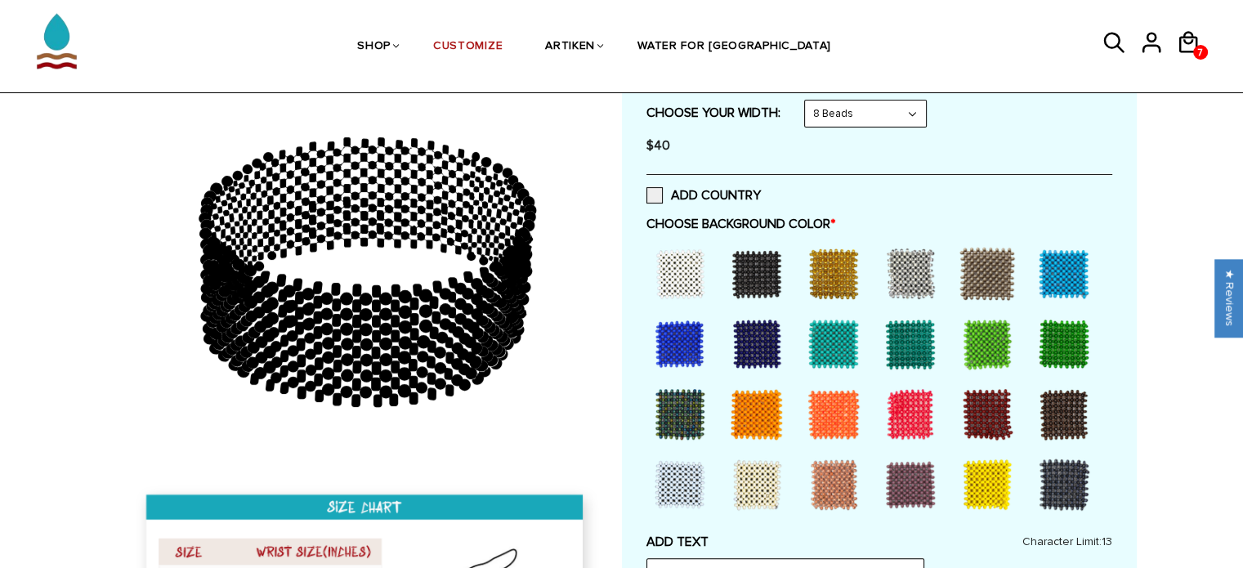
scroll to position [323, 0]
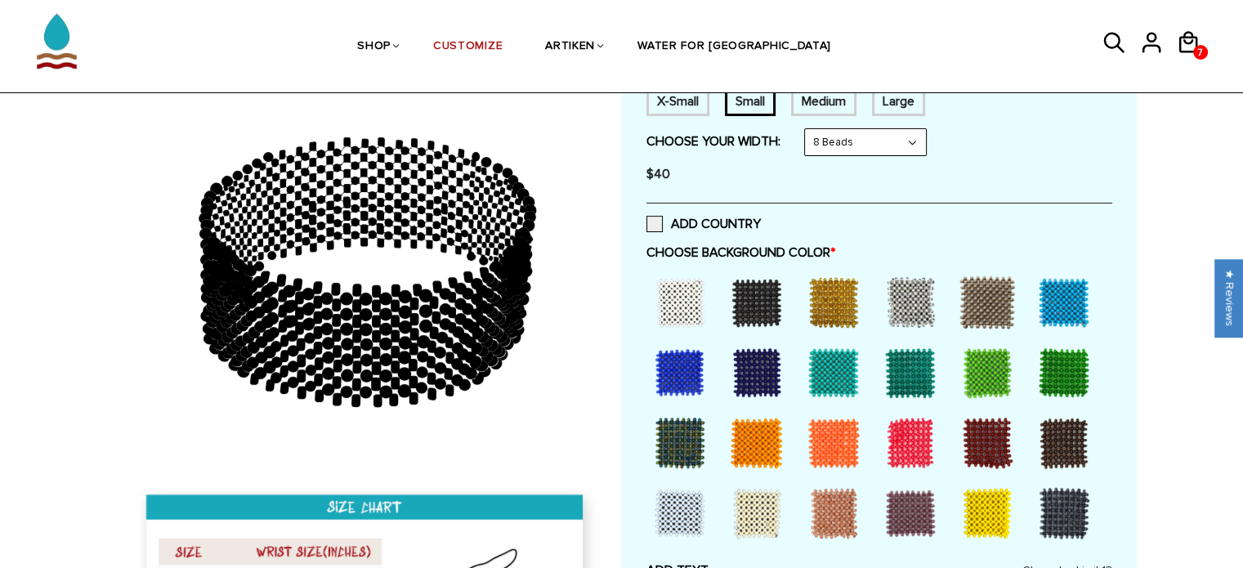
click at [698, 307] on div at bounding box center [679, 302] width 65 height 65
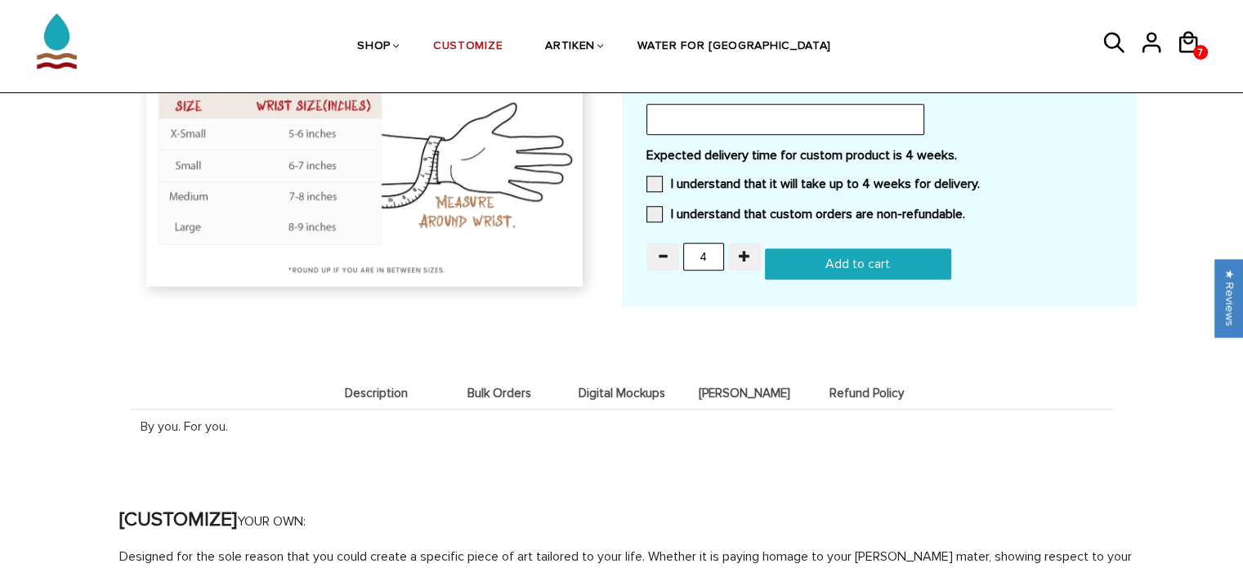
scroll to position [1586, 0]
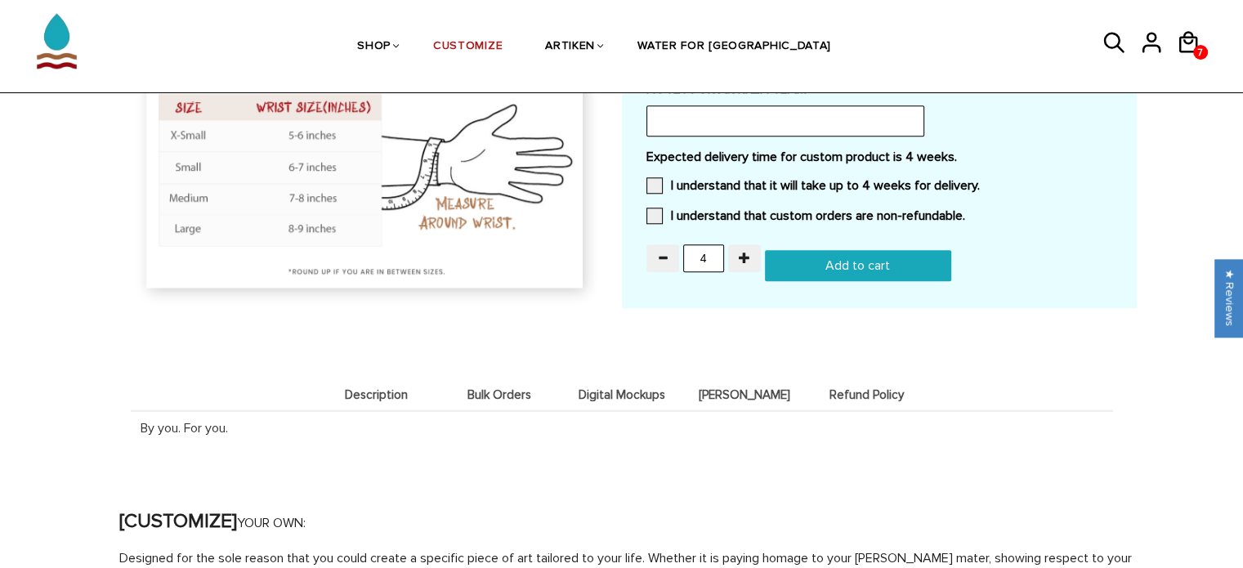
click at [860, 264] on input "Add to cart" at bounding box center [858, 265] width 186 height 31
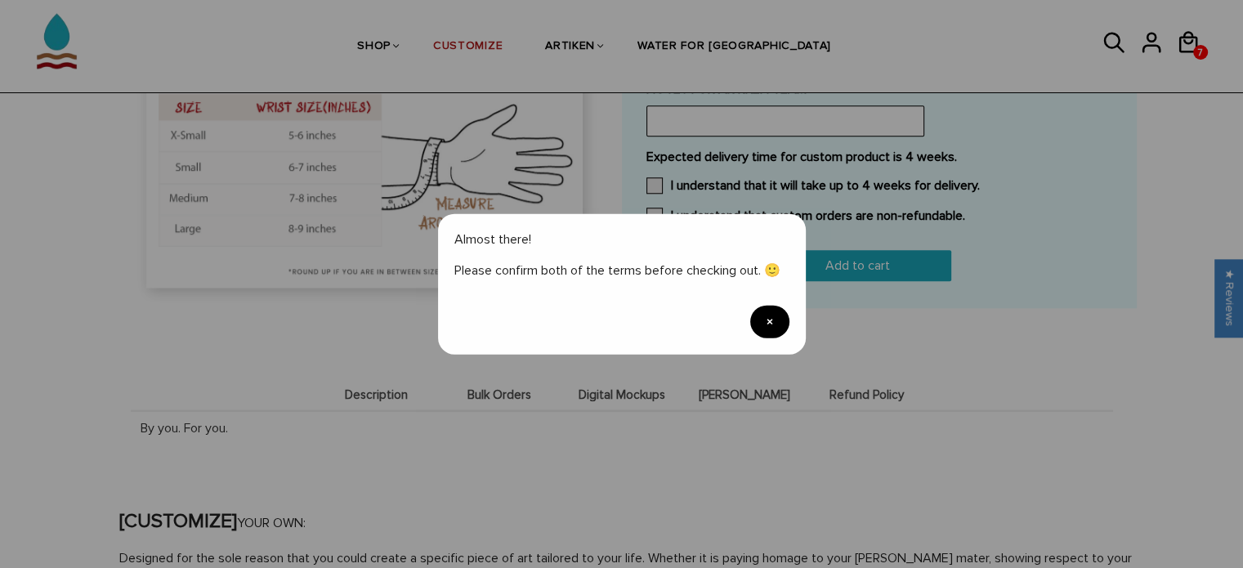
click at [762, 320] on span "×" at bounding box center [769, 322] width 39 height 33
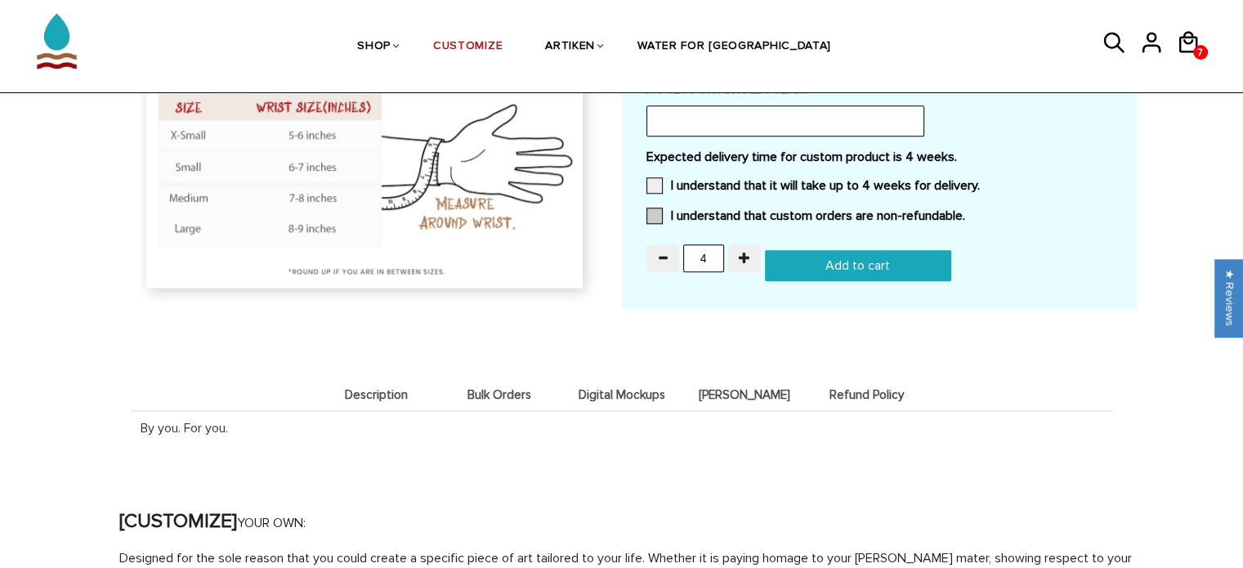
click at [664, 208] on label "I understand that custom orders are non-refundable." at bounding box center [806, 216] width 319 height 16
click at [965, 211] on input "I understand that custom orders are non-refundable." at bounding box center [965, 211] width 0 height 0
click at [654, 177] on span at bounding box center [655, 185] width 16 height 16
click at [980, 181] on input "I understand that it will take up to 4 weeks for delivery." at bounding box center [980, 181] width 0 height 0
click at [808, 256] on input "Add to cart" at bounding box center [858, 265] width 186 height 31
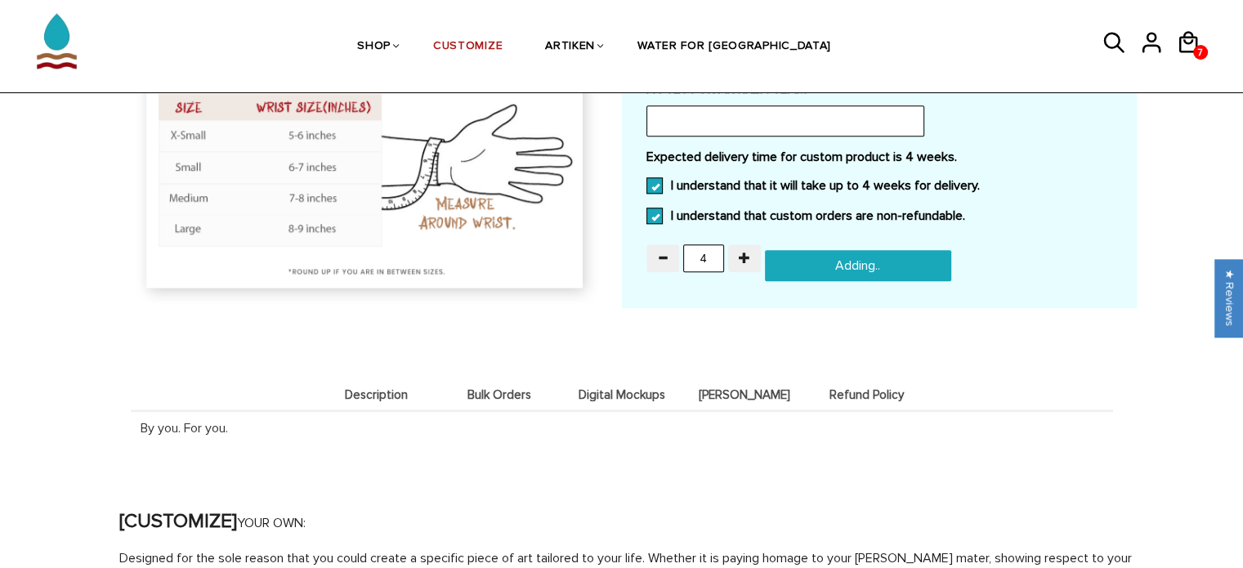
type input "Add to cart"
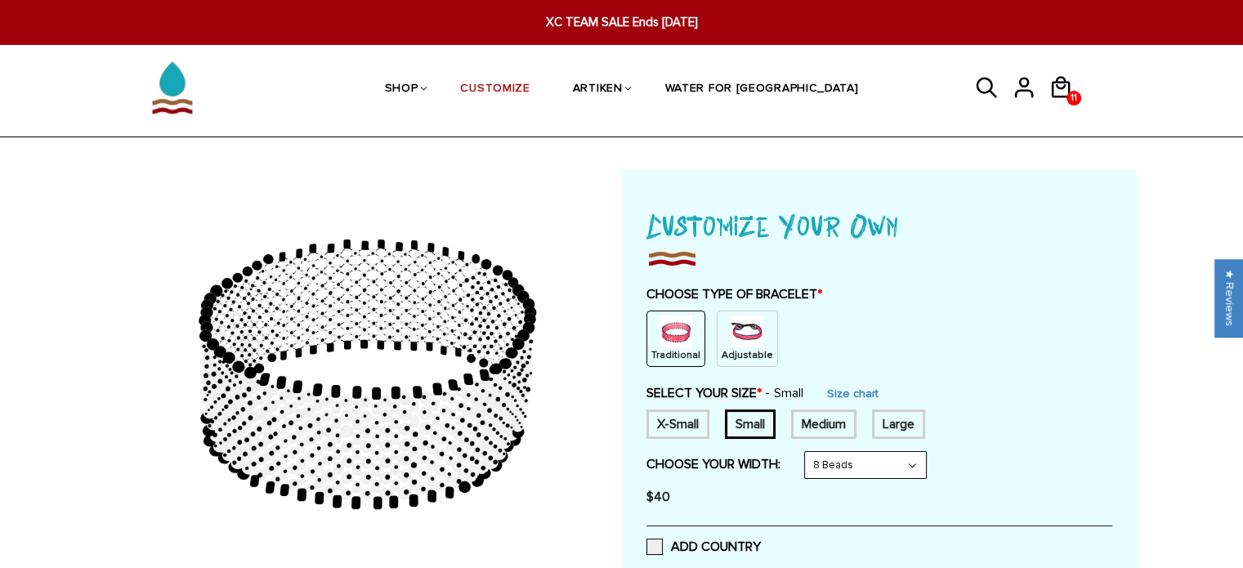
scroll to position [56, 0]
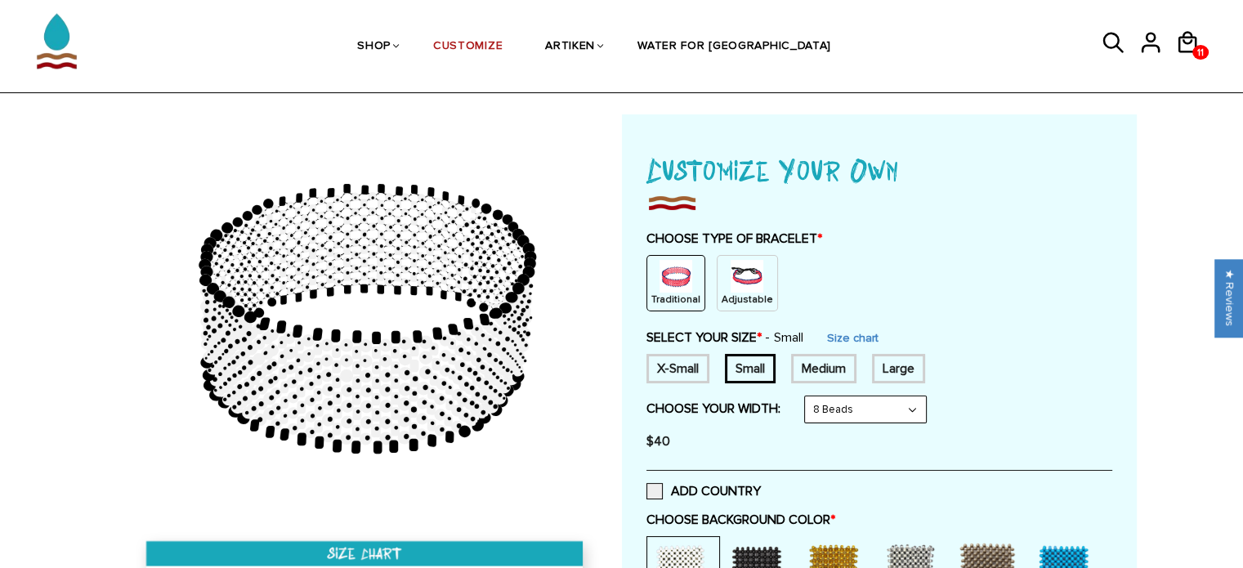
click at [727, 293] on p "Adjustable" at bounding box center [748, 300] width 52 height 14
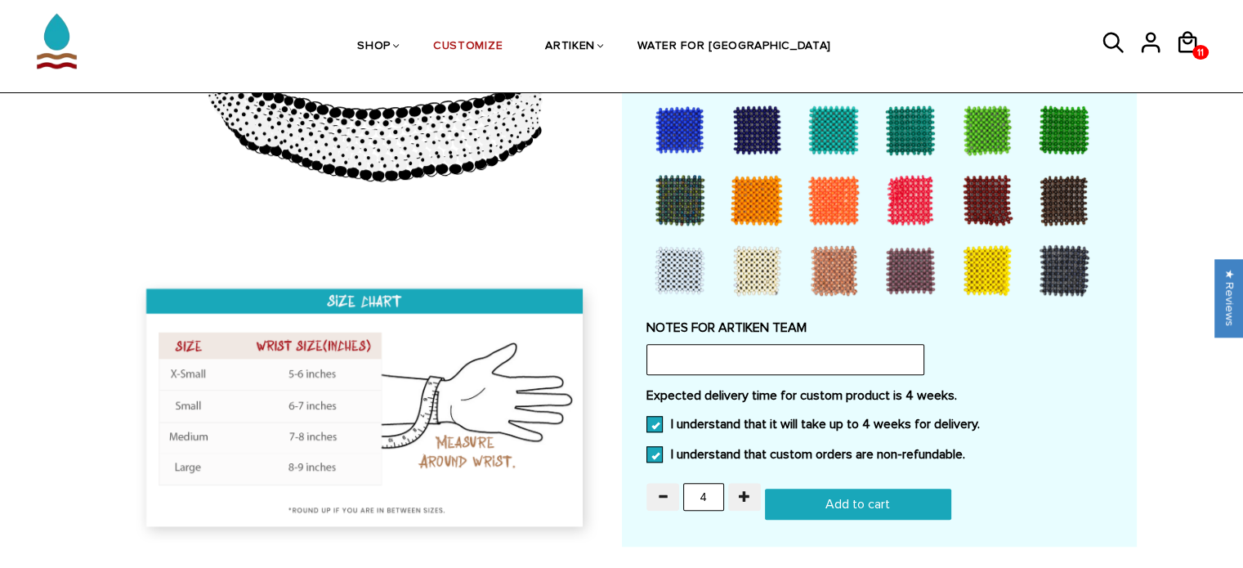
scroll to position [1356, 0]
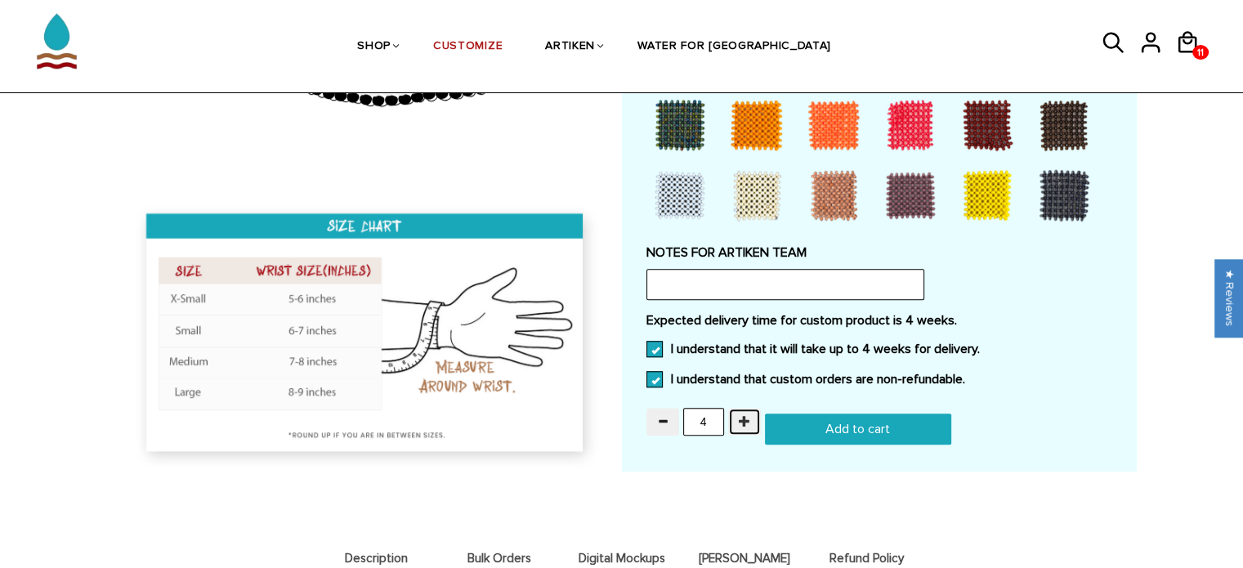
click at [739, 416] on span "button" at bounding box center [744, 420] width 11 height 11
type input "6"
click at [809, 423] on input "Add to cart" at bounding box center [858, 429] width 186 height 31
type input "Add to cart"
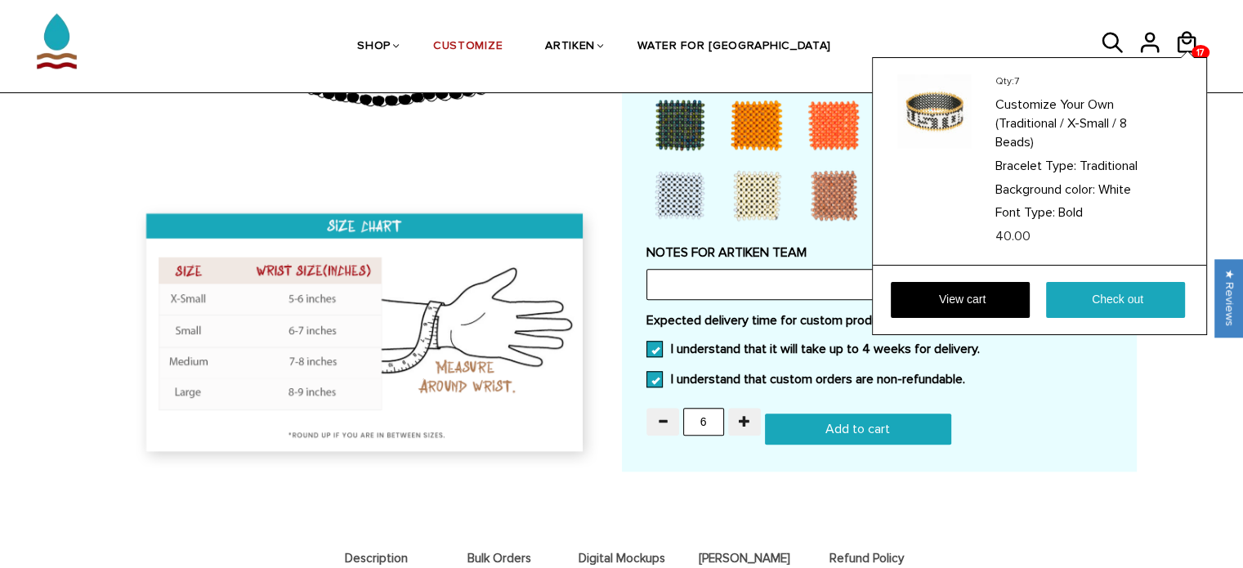
click at [1203, 57] on div "Qty: 7 Customize Your Own (Traditional / X-Small / 8 Beads) Bracelet Type: Trad…" at bounding box center [1039, 196] width 335 height 278
click at [994, 297] on link "View cart" at bounding box center [960, 300] width 139 height 36
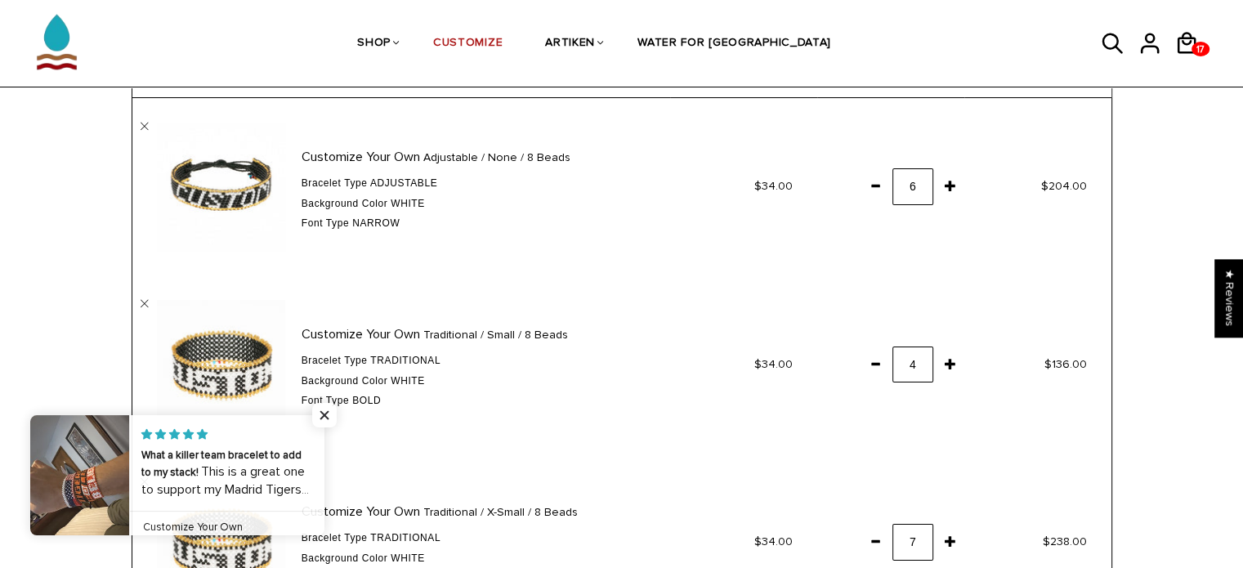
scroll to position [133, 0]
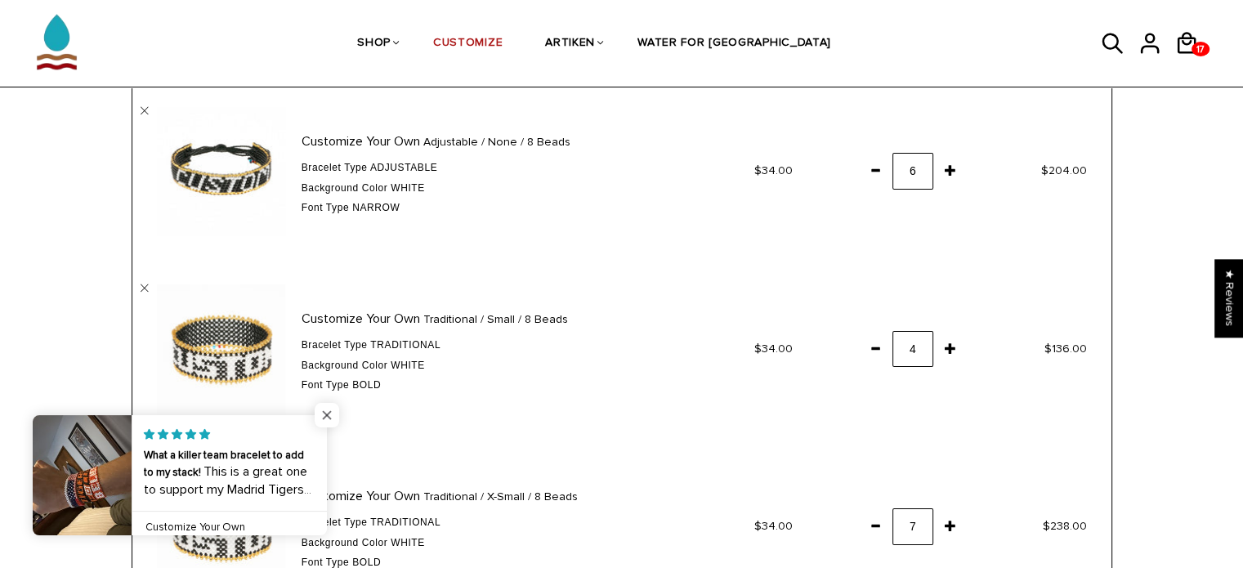
click at [324, 415] on span "Close popup widget" at bounding box center [327, 415] width 25 height 25
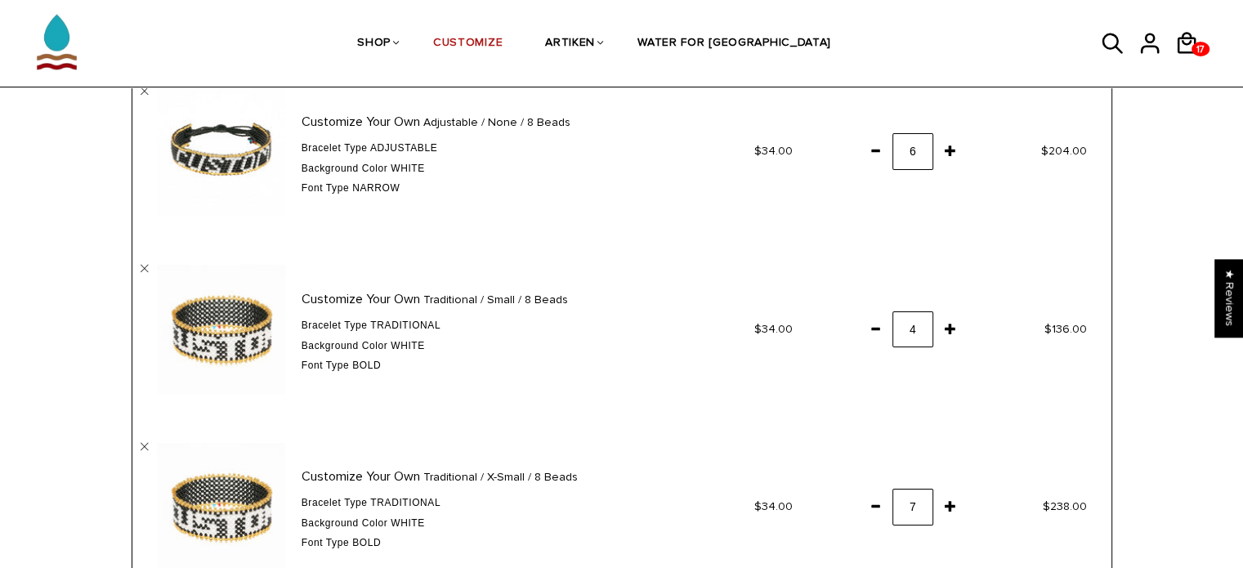
scroll to position [154, 0]
click at [876, 150] on span at bounding box center [876, 149] width 28 height 29
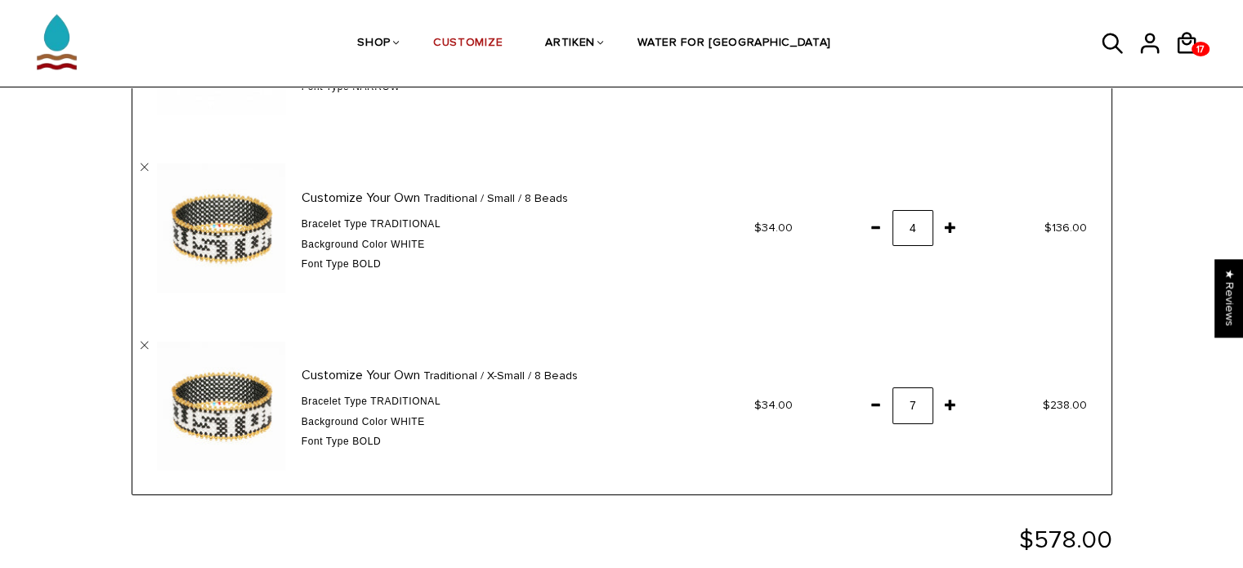
scroll to position [262, 0]
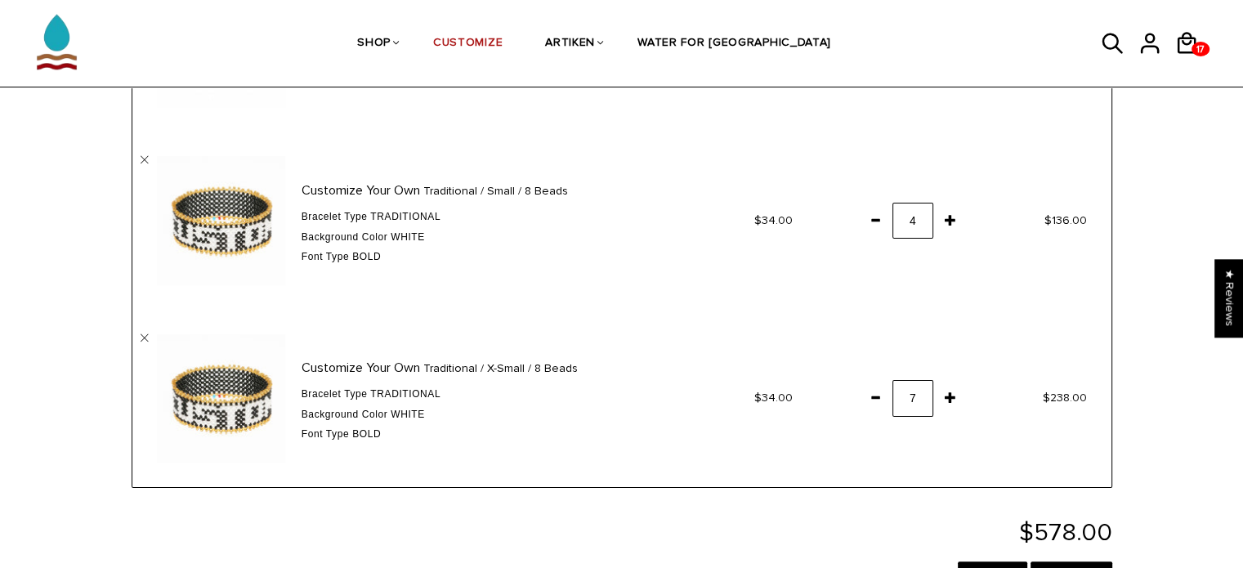
click at [952, 223] on span at bounding box center [951, 219] width 28 height 29
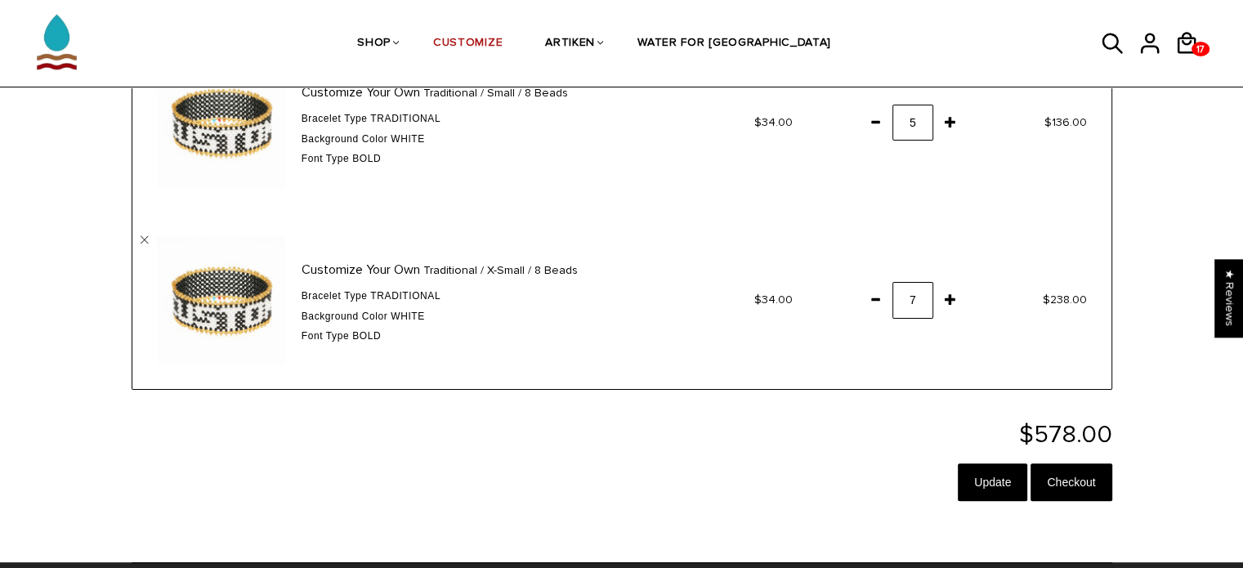
scroll to position [361, 0]
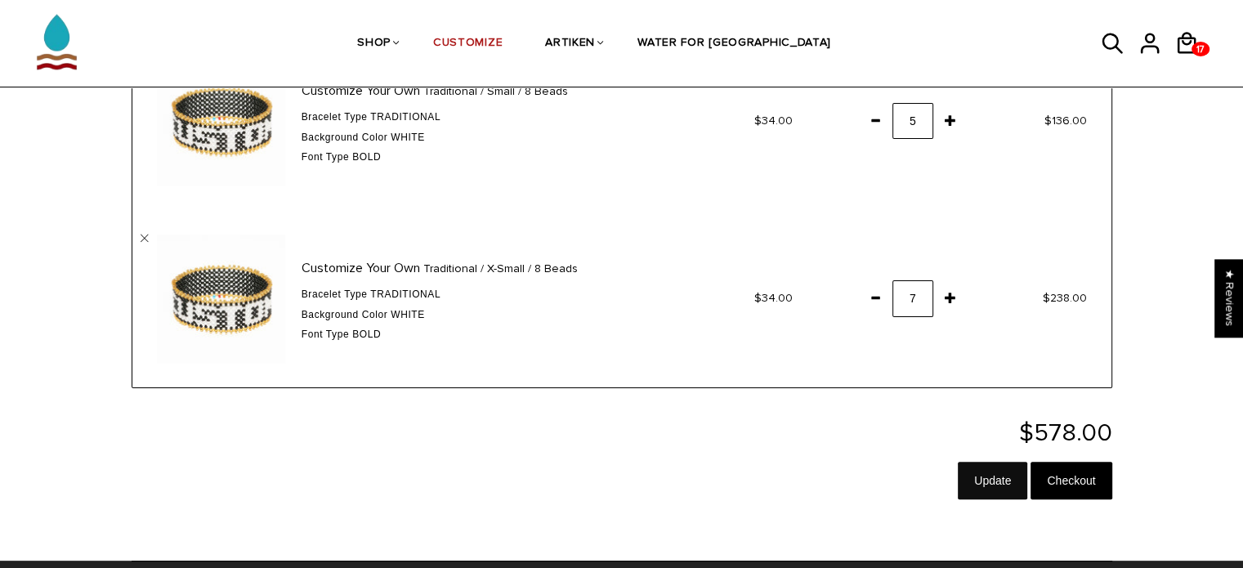
click at [994, 476] on input "Update" at bounding box center [992, 481] width 69 height 38
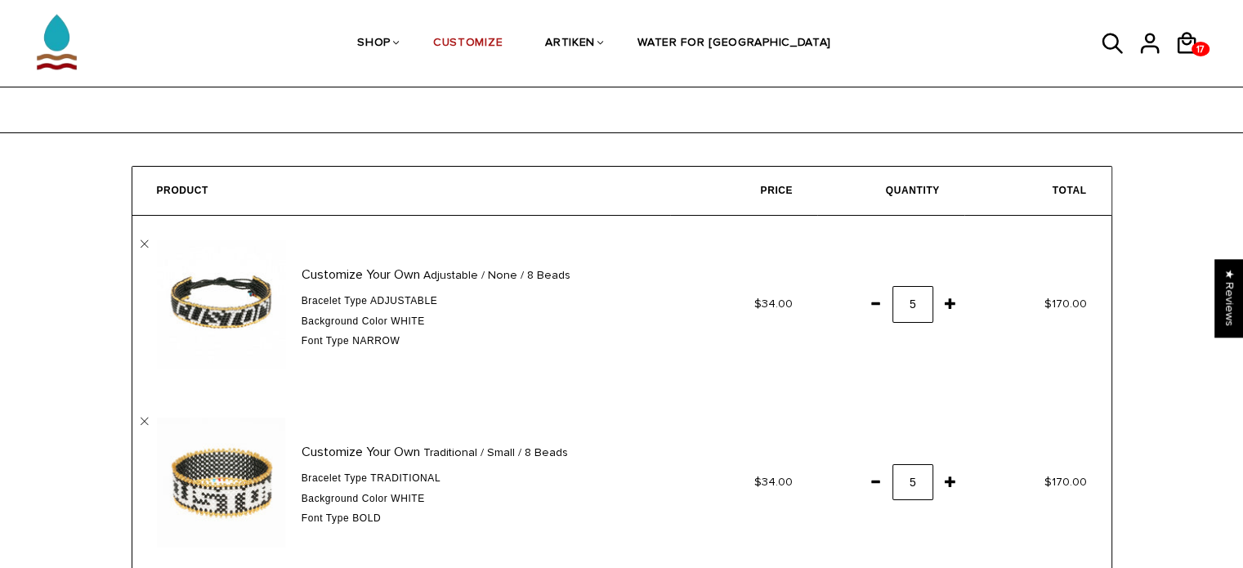
scroll to position [438, 0]
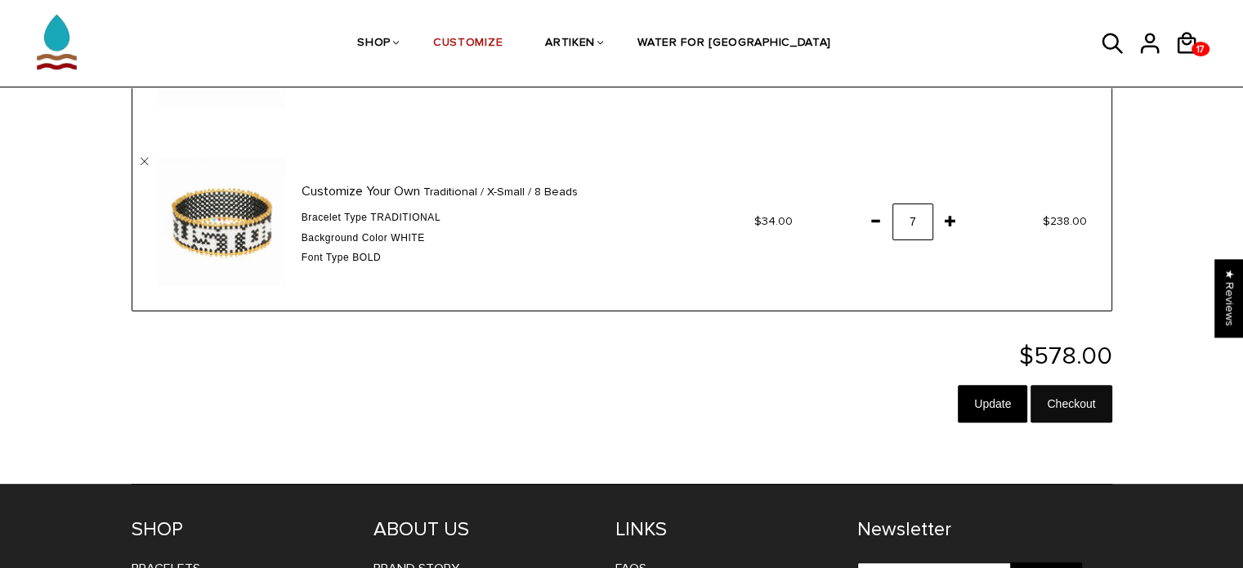
click at [1072, 397] on input "Checkout" at bounding box center [1071, 404] width 81 height 38
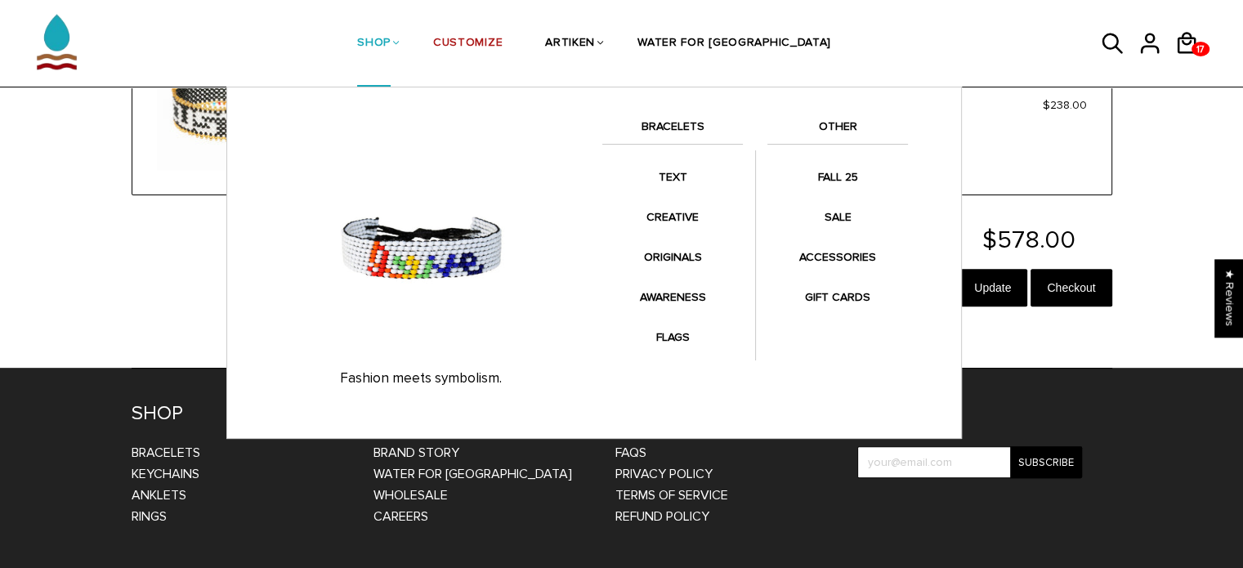
scroll to position [555, 0]
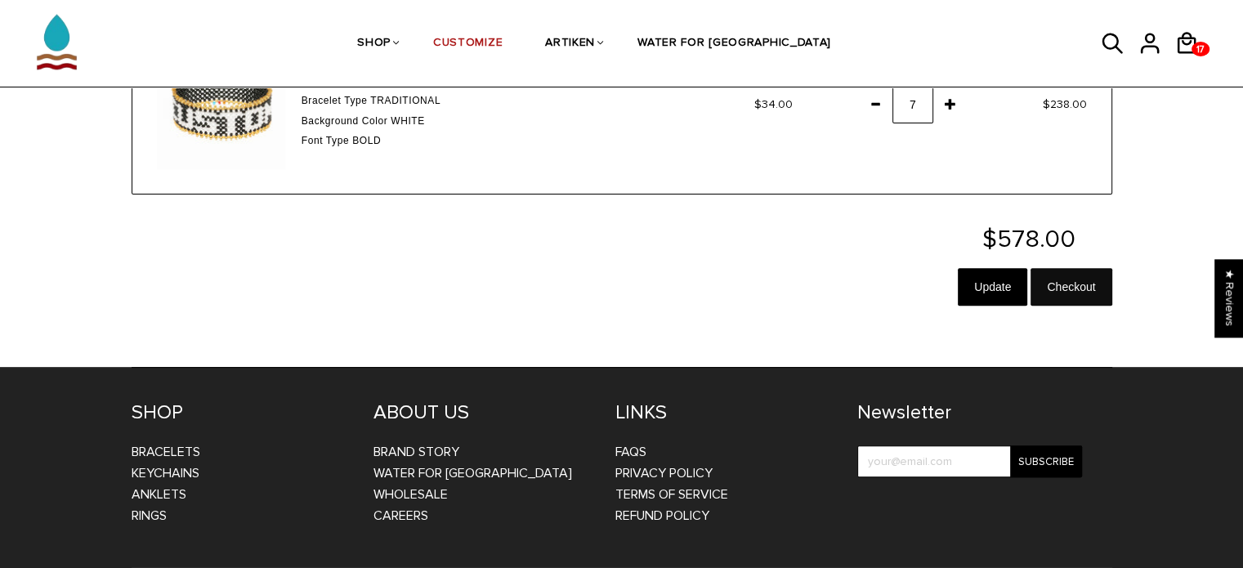
click at [1073, 286] on input "Checkout" at bounding box center [1071, 287] width 81 height 38
